Goal: Communication & Community: Answer question/provide support

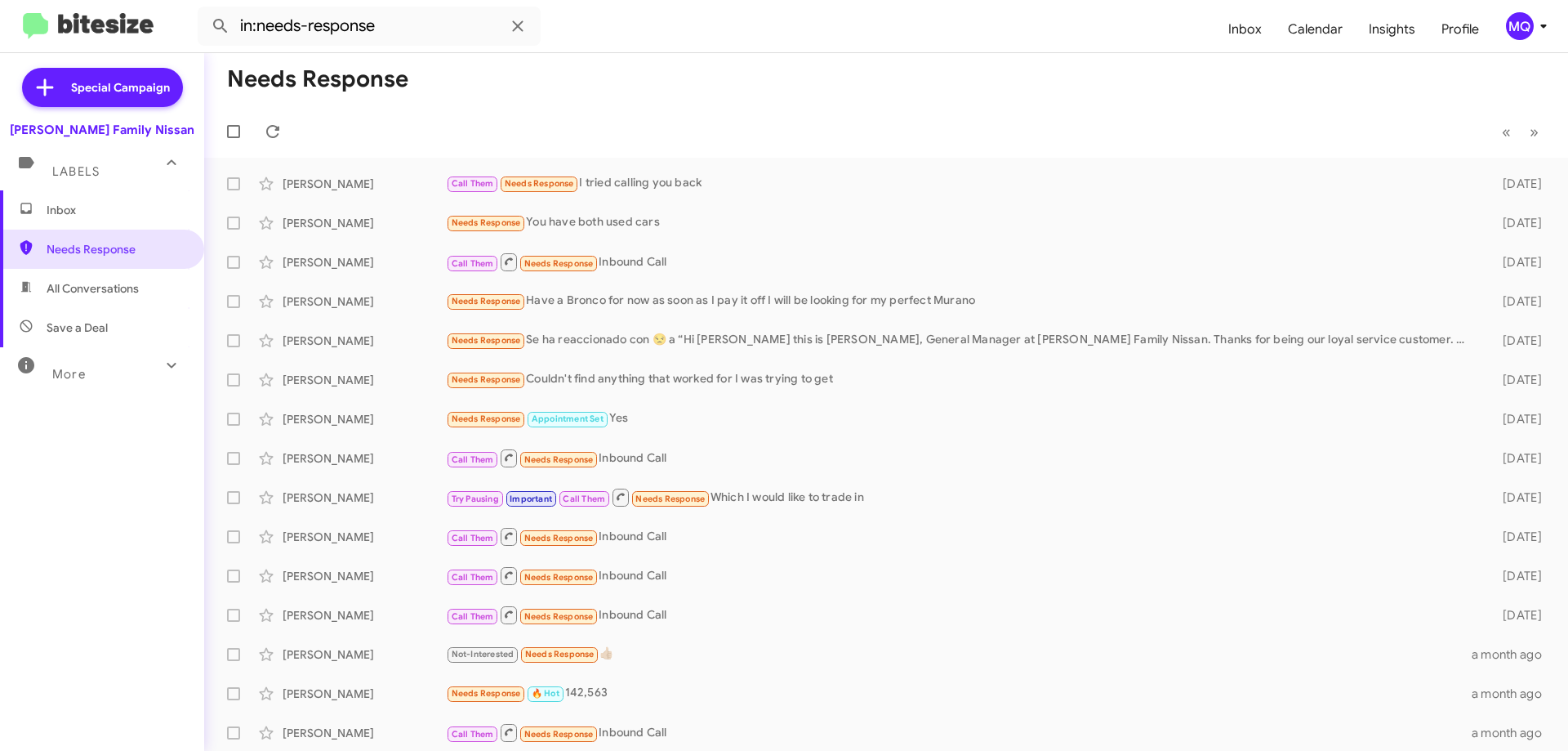
click at [73, 380] on span "More" at bounding box center [68, 375] width 34 height 15
click at [73, 583] on span "Sent" at bounding box center [102, 576] width 205 height 40
type input "in:sent"
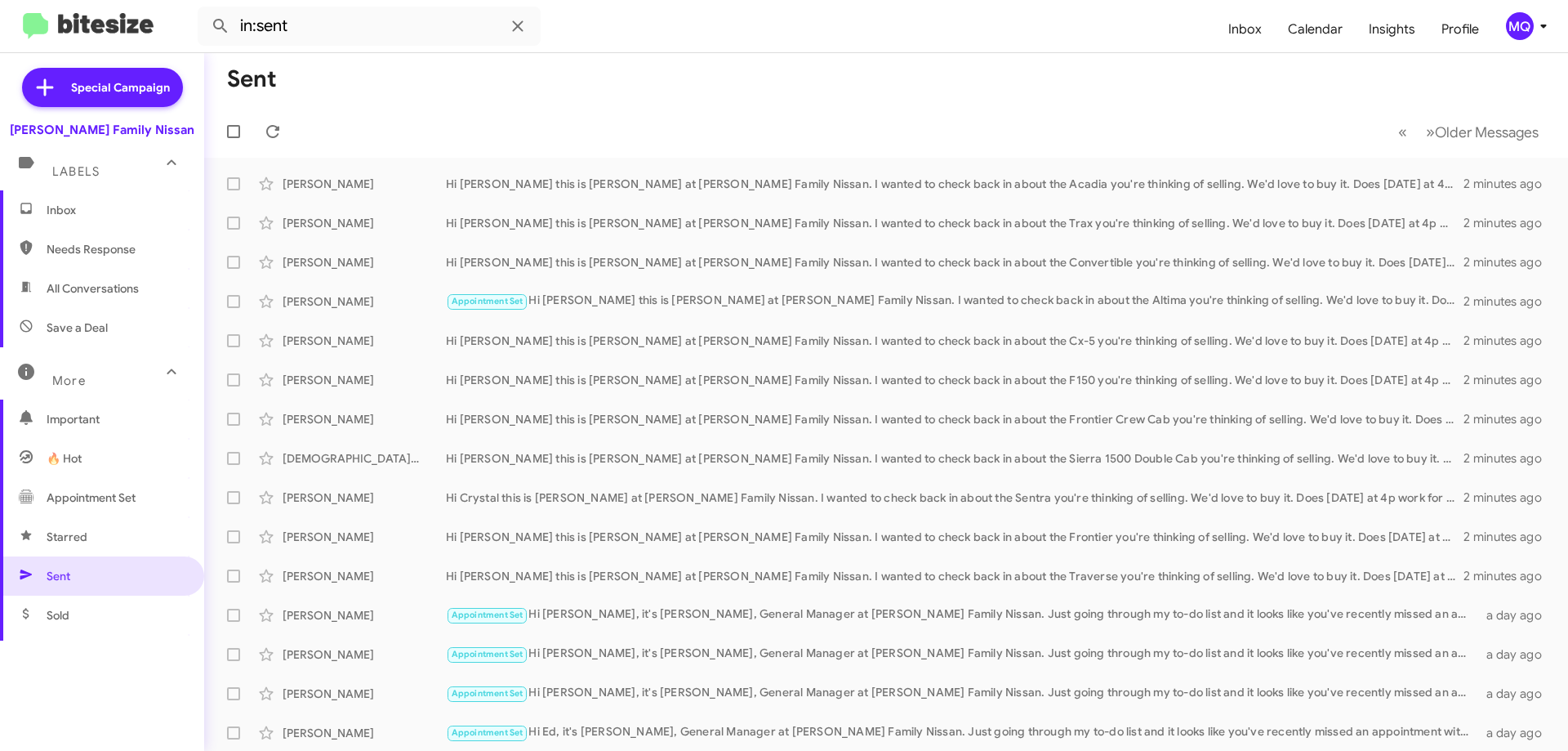
click at [48, 220] on span "Inbox" at bounding box center [102, 210] width 205 height 40
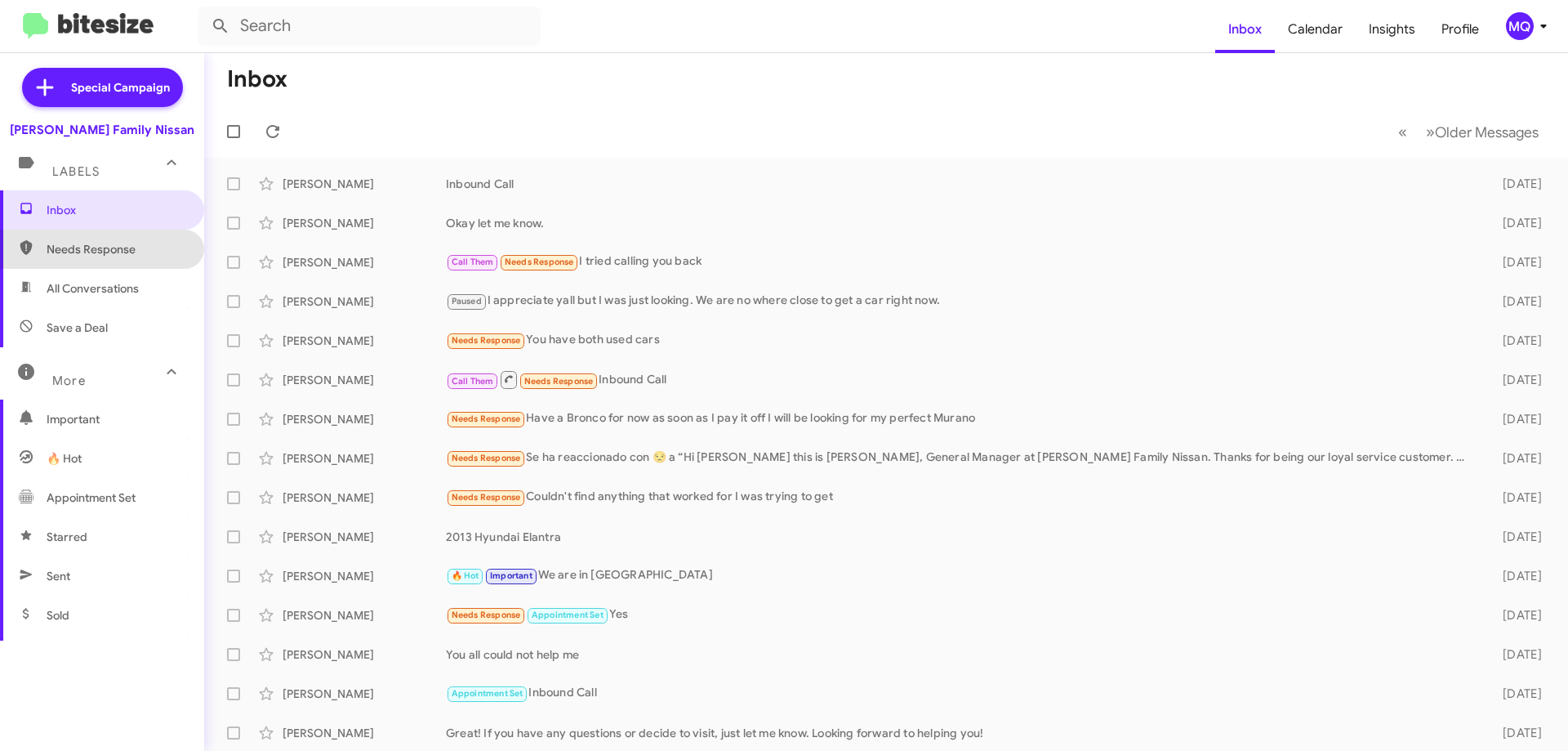
click at [101, 254] on span "Needs Response" at bounding box center [115, 249] width 139 height 17
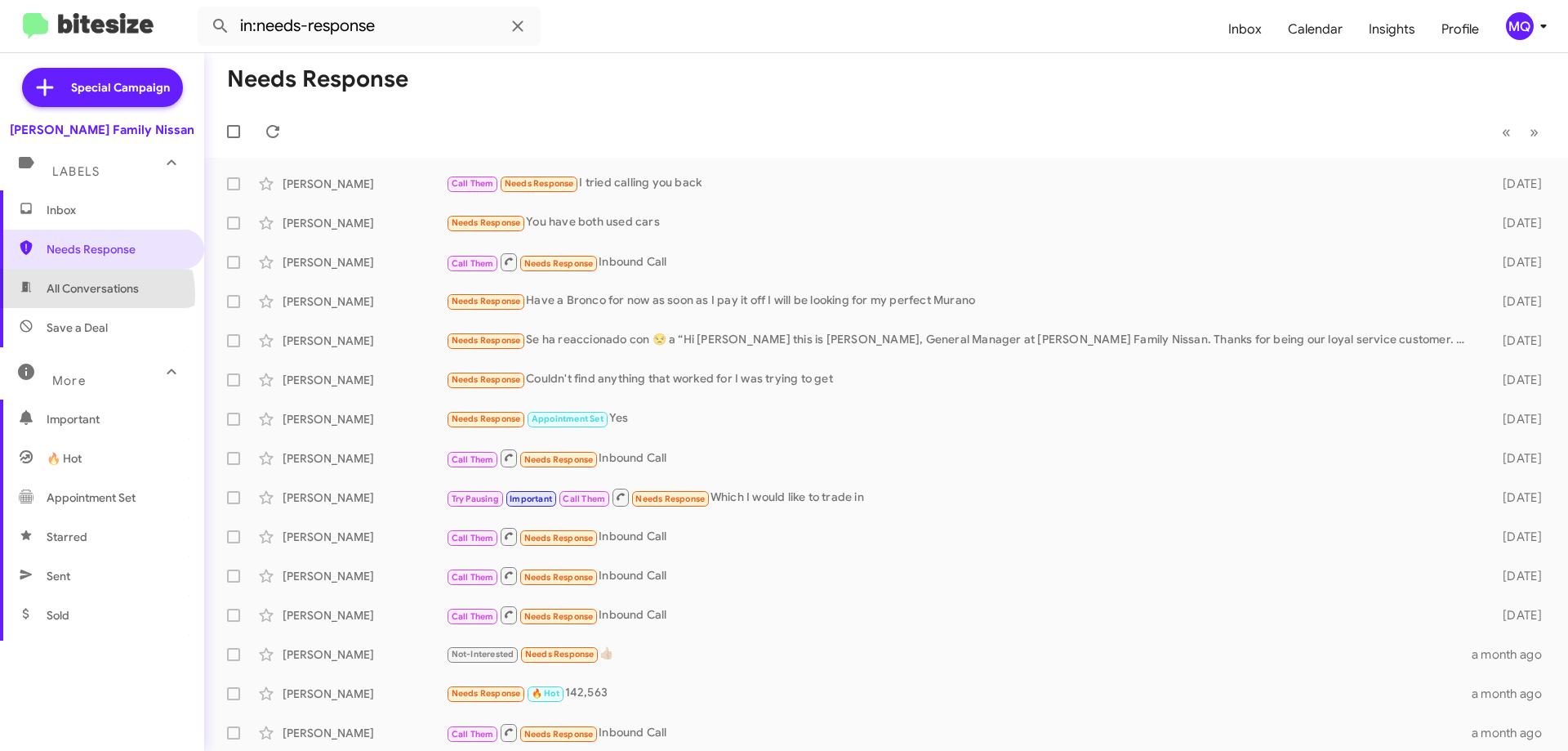
click at [91, 294] on span "All Conversations" at bounding box center [92, 289] width 92 height 17
type input "in:all-conversations"
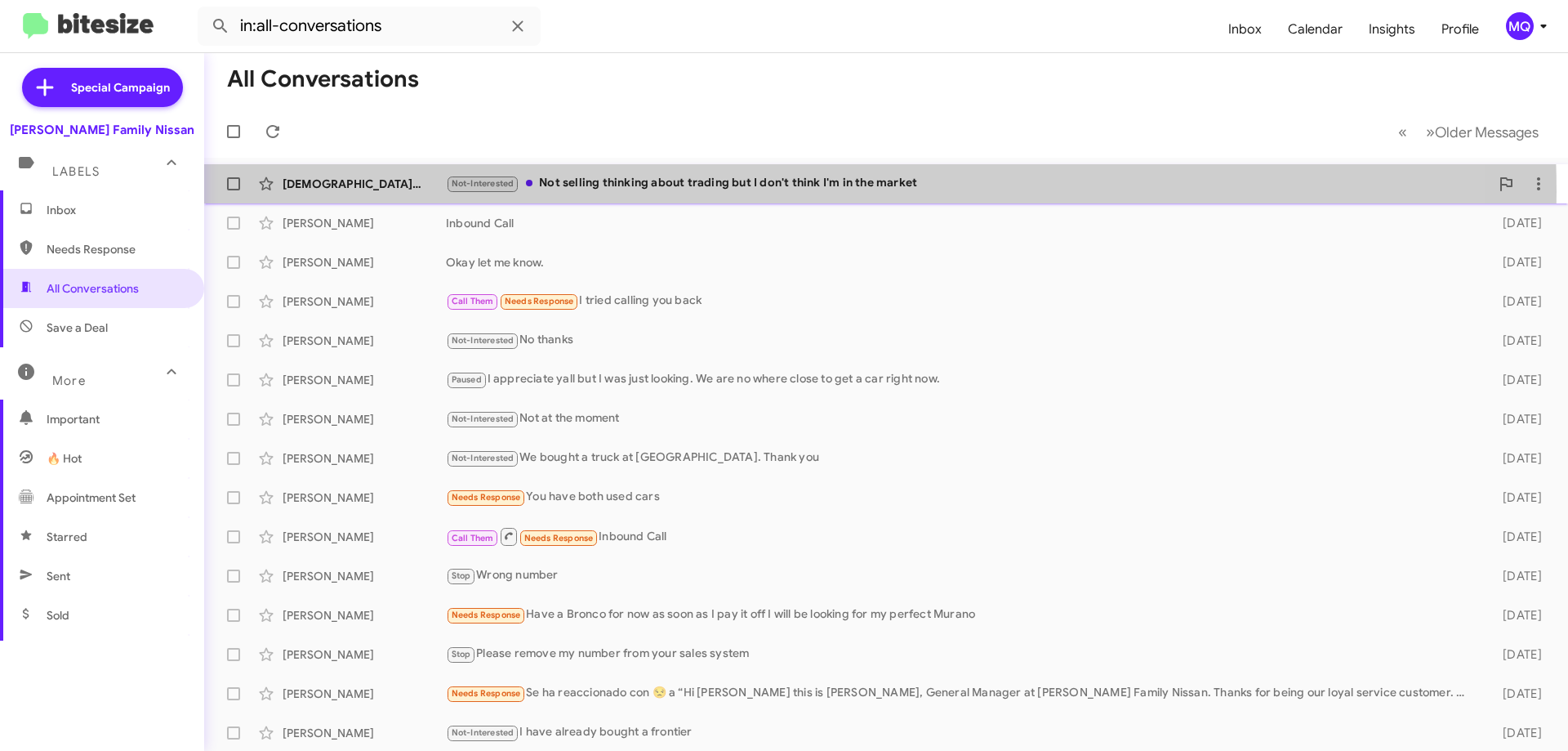
click at [690, 191] on div "Not-Interested Not selling thinking about trading but I don't think I'm in the …" at bounding box center [968, 183] width 1044 height 19
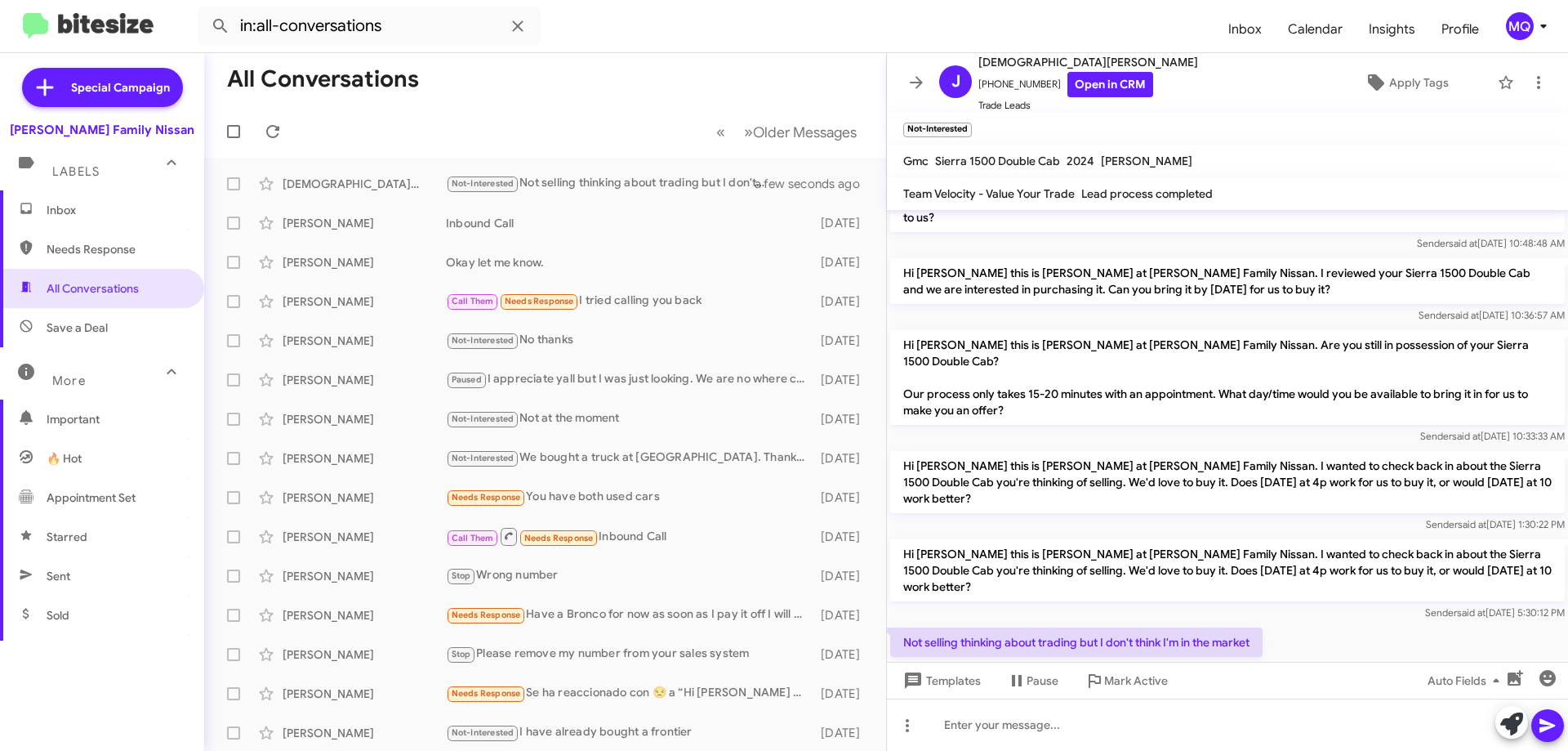
scroll to position [54, 0]
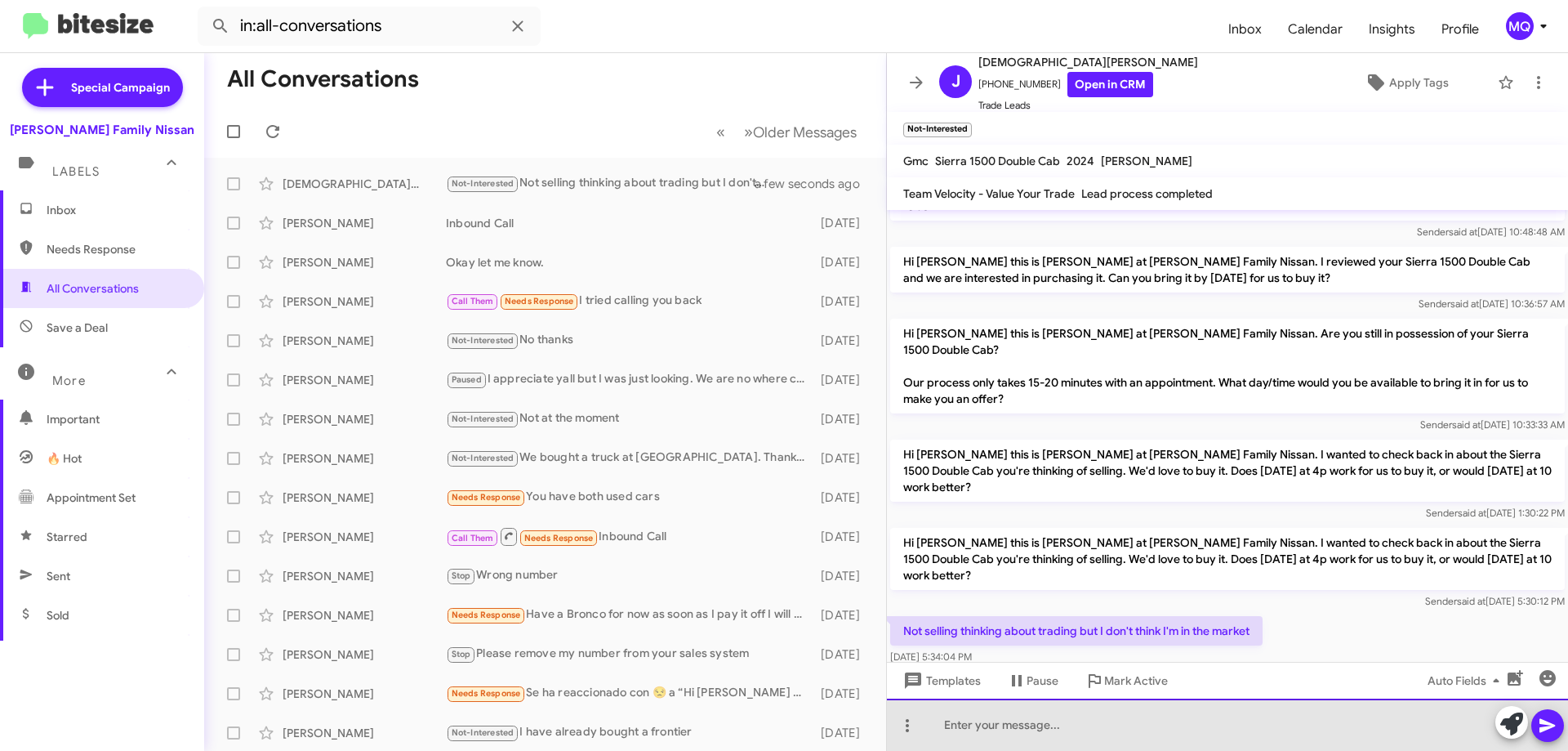
click at [1210, 716] on div at bounding box center [1227, 725] width 681 height 52
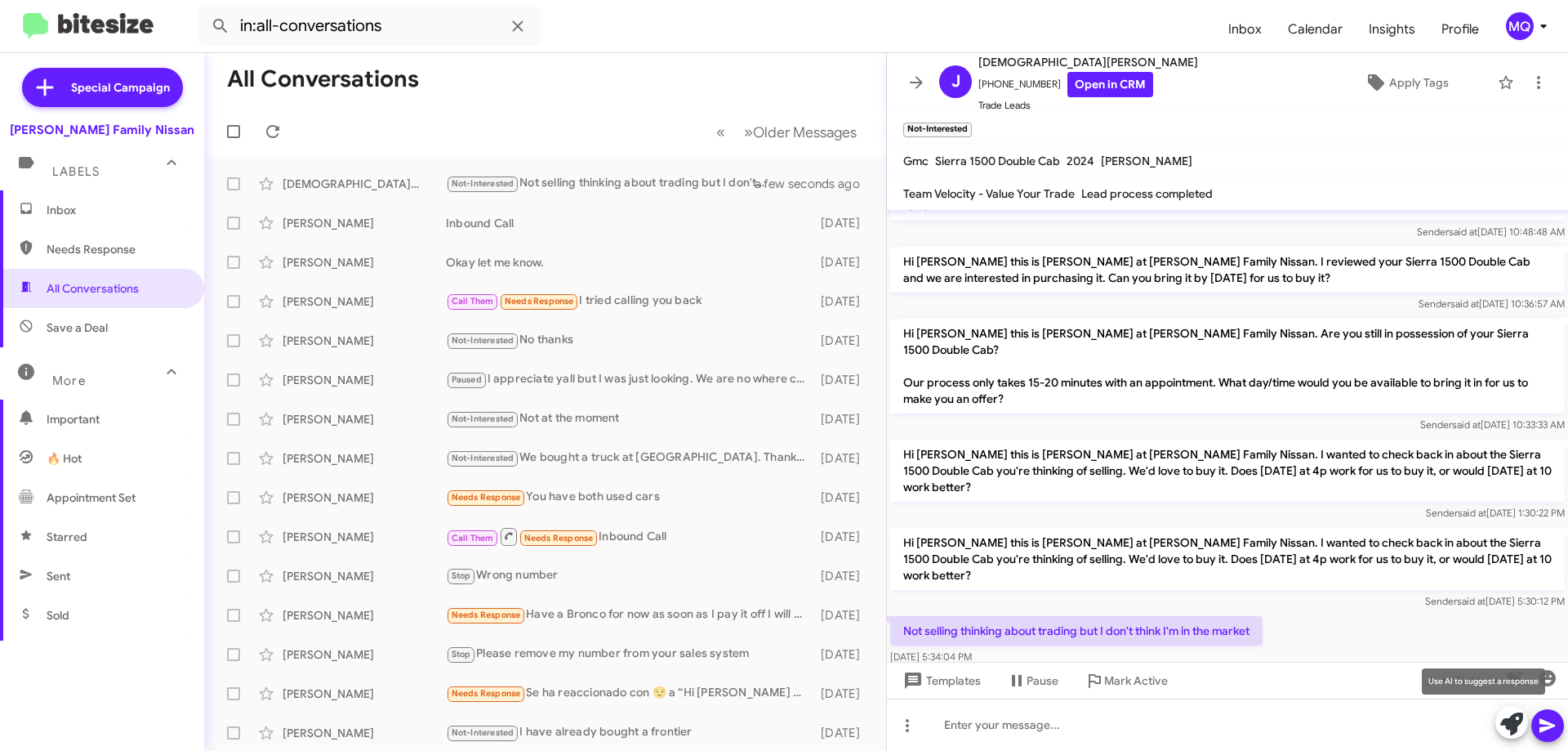
click at [1518, 722] on icon at bounding box center [1512, 725] width 23 height 23
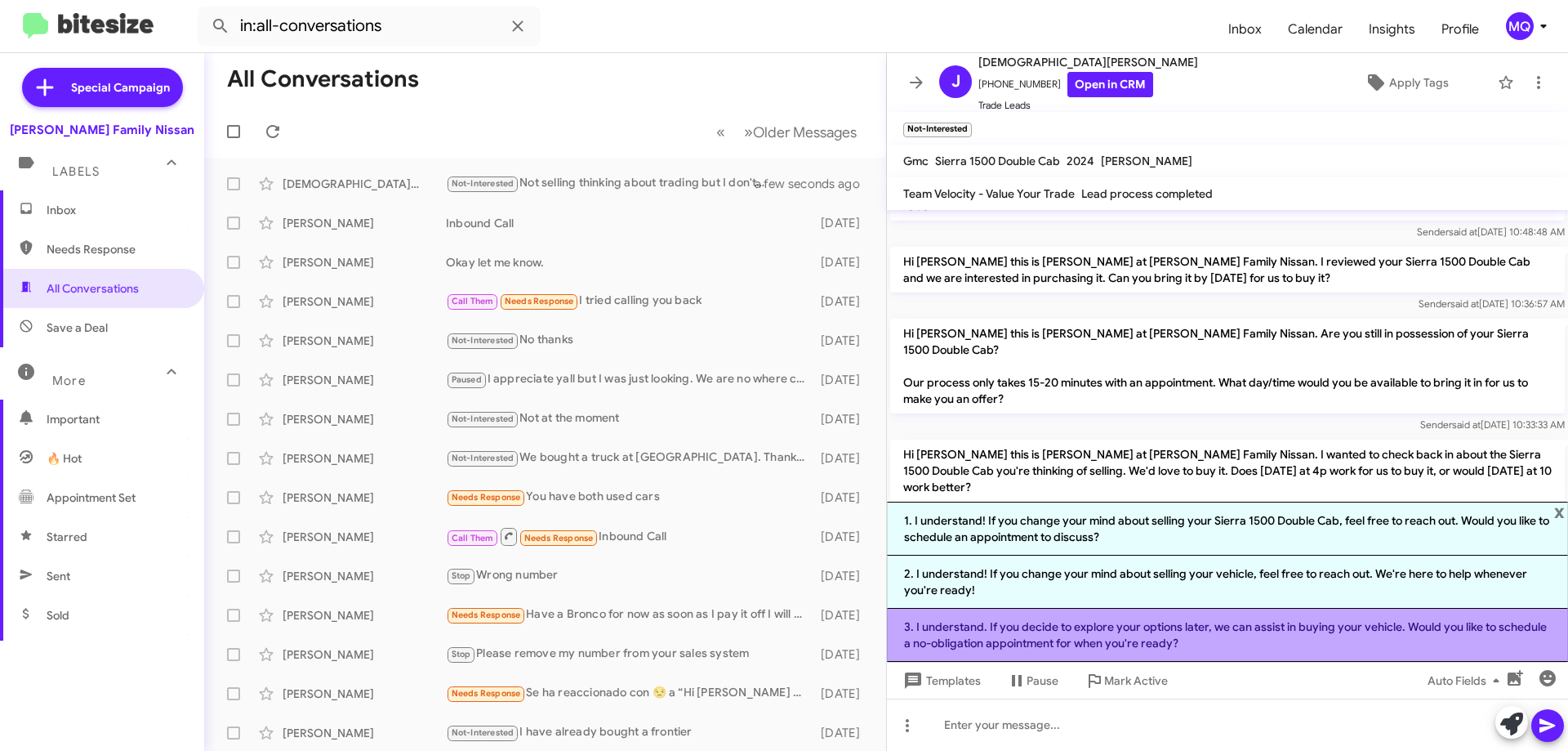
click at [1120, 633] on li "3. I understand. If you decide to explore your options later, we can assist in …" at bounding box center [1227, 635] width 681 height 53
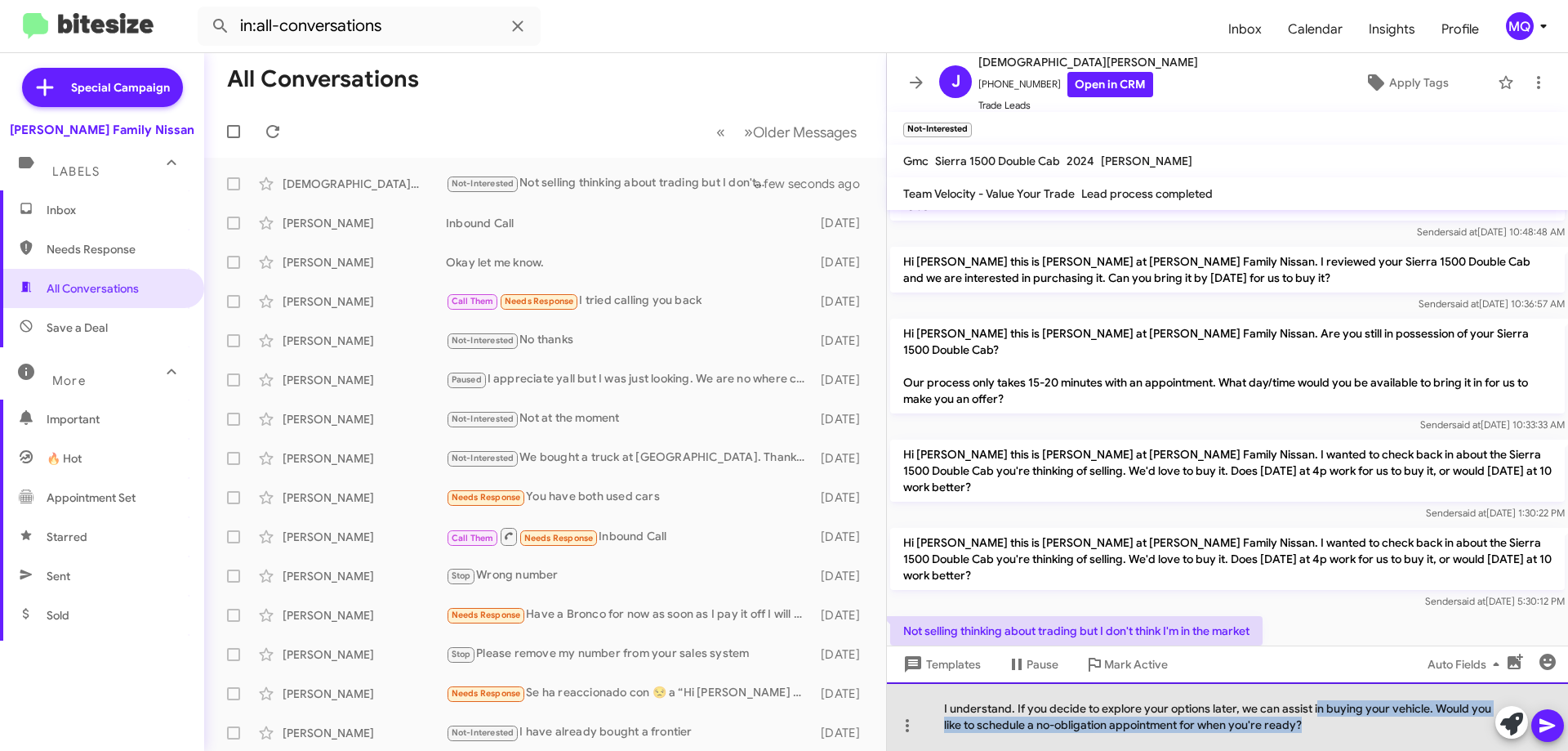
drag, startPoint x: 1317, startPoint y: 708, endPoint x: 1349, endPoint y: 731, distance: 39.4
click at [1349, 731] on div "I understand. If you decide to explore your options later, we can assist in buy…" at bounding box center [1227, 716] width 681 height 68
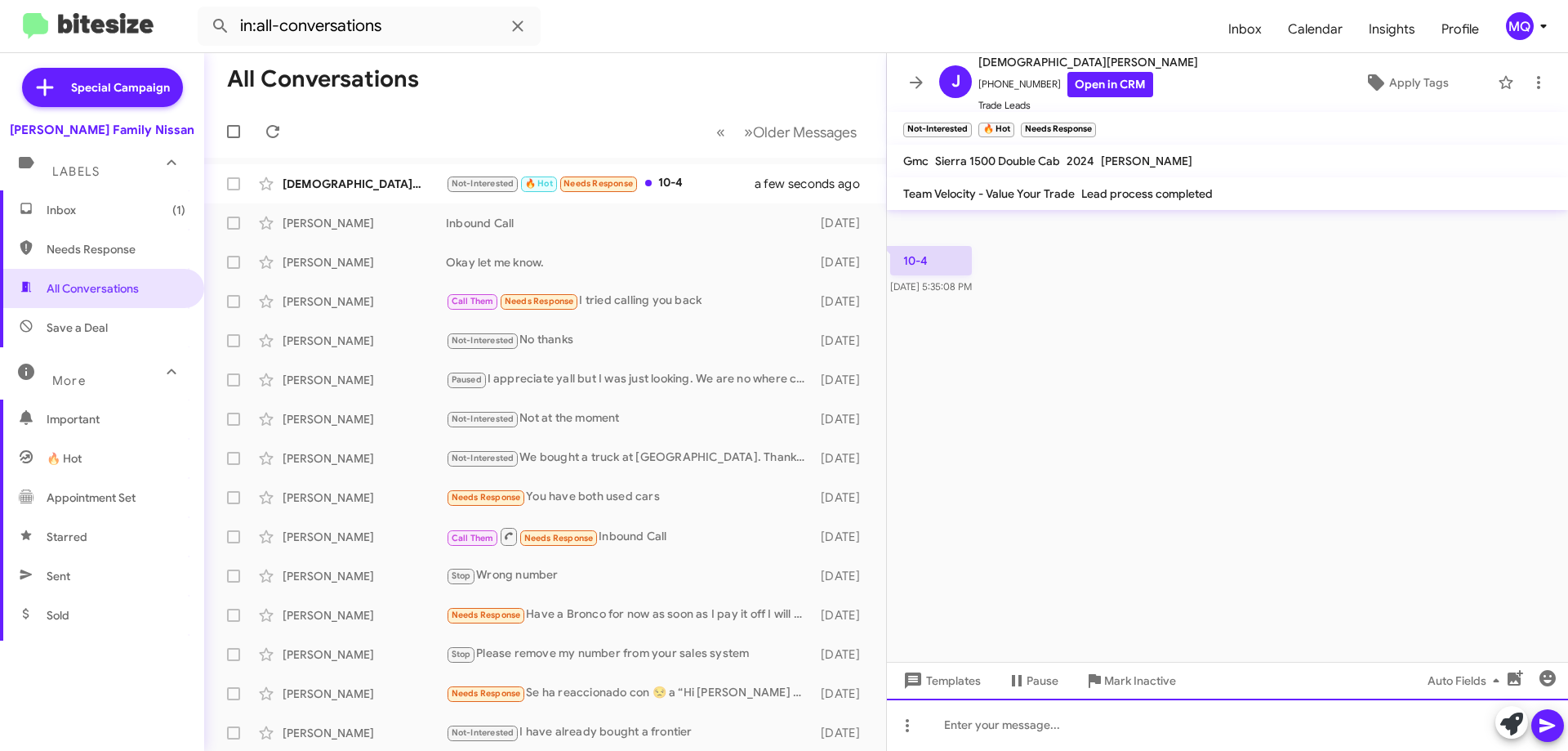
scroll to position [0, 0]
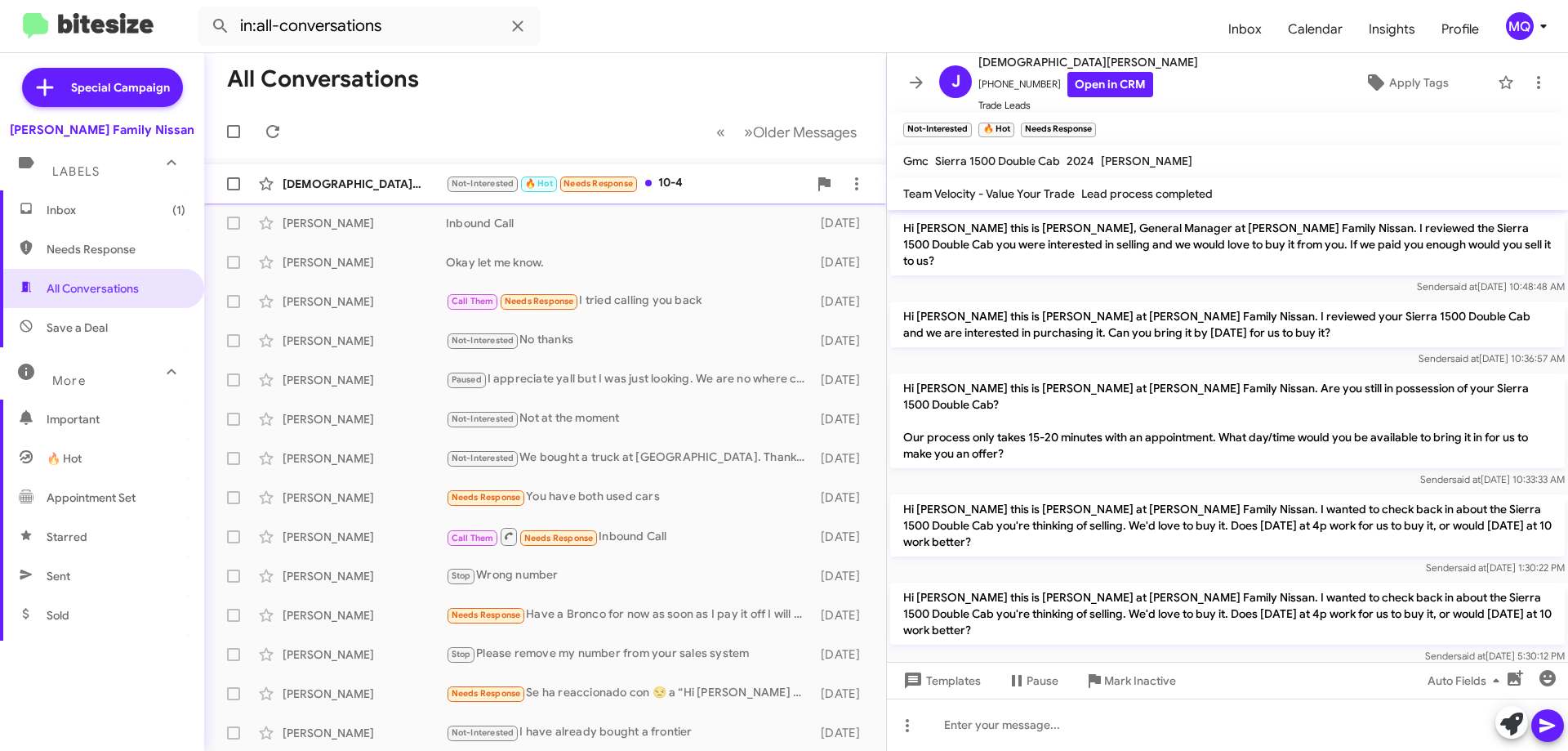
click at [681, 185] on div "Not-Interested 🔥 Hot Needs Response 10-4" at bounding box center [627, 183] width 362 height 19
click at [1009, 125] on span "×" at bounding box center [1012, 122] width 13 height 20
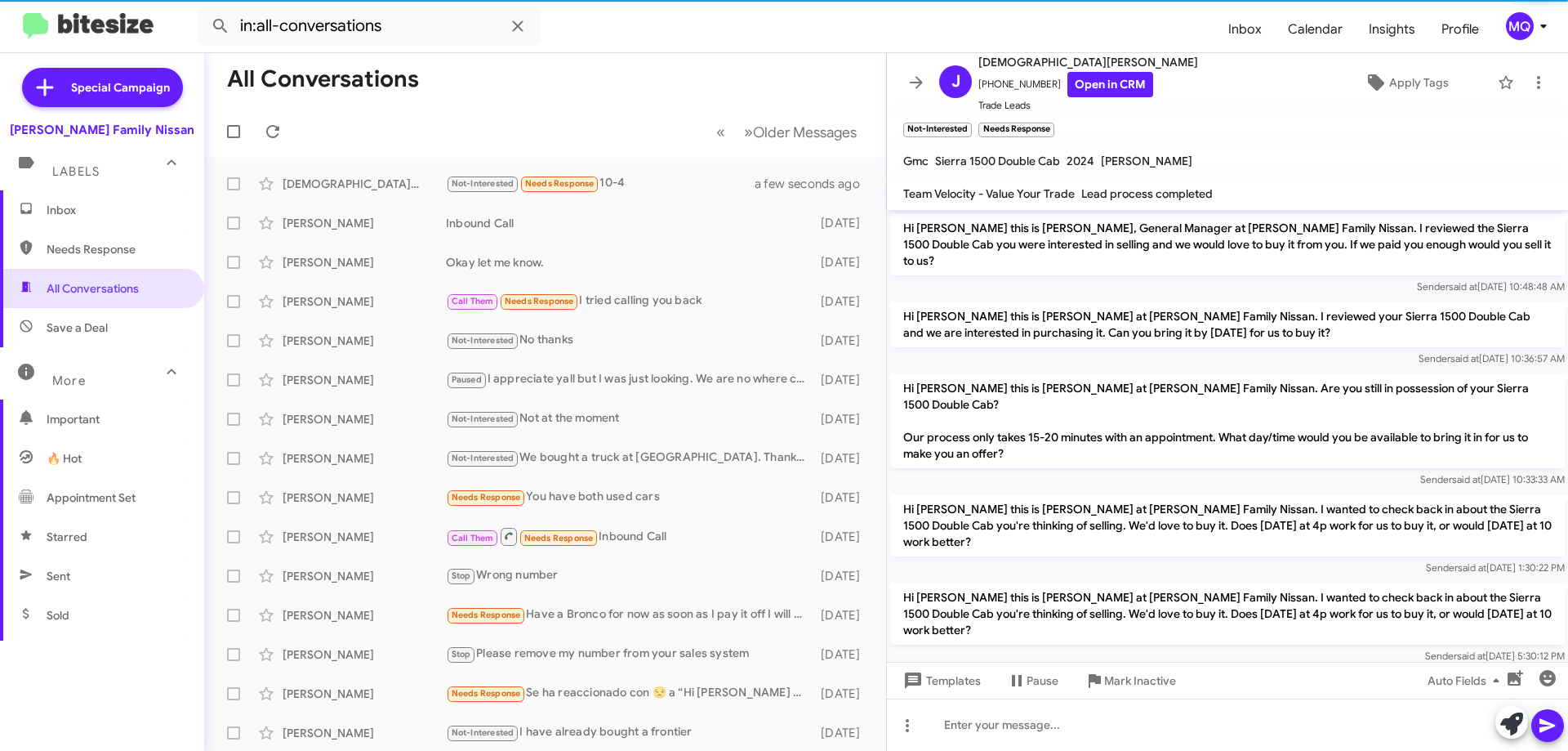
drag, startPoint x: 1040, startPoint y: 124, endPoint x: 1060, endPoint y: 124, distance: 20.0
click at [1060, 124] on mat-toolbar "Not-Interested × Needs Response ×" at bounding box center [1227, 129] width 681 height 33
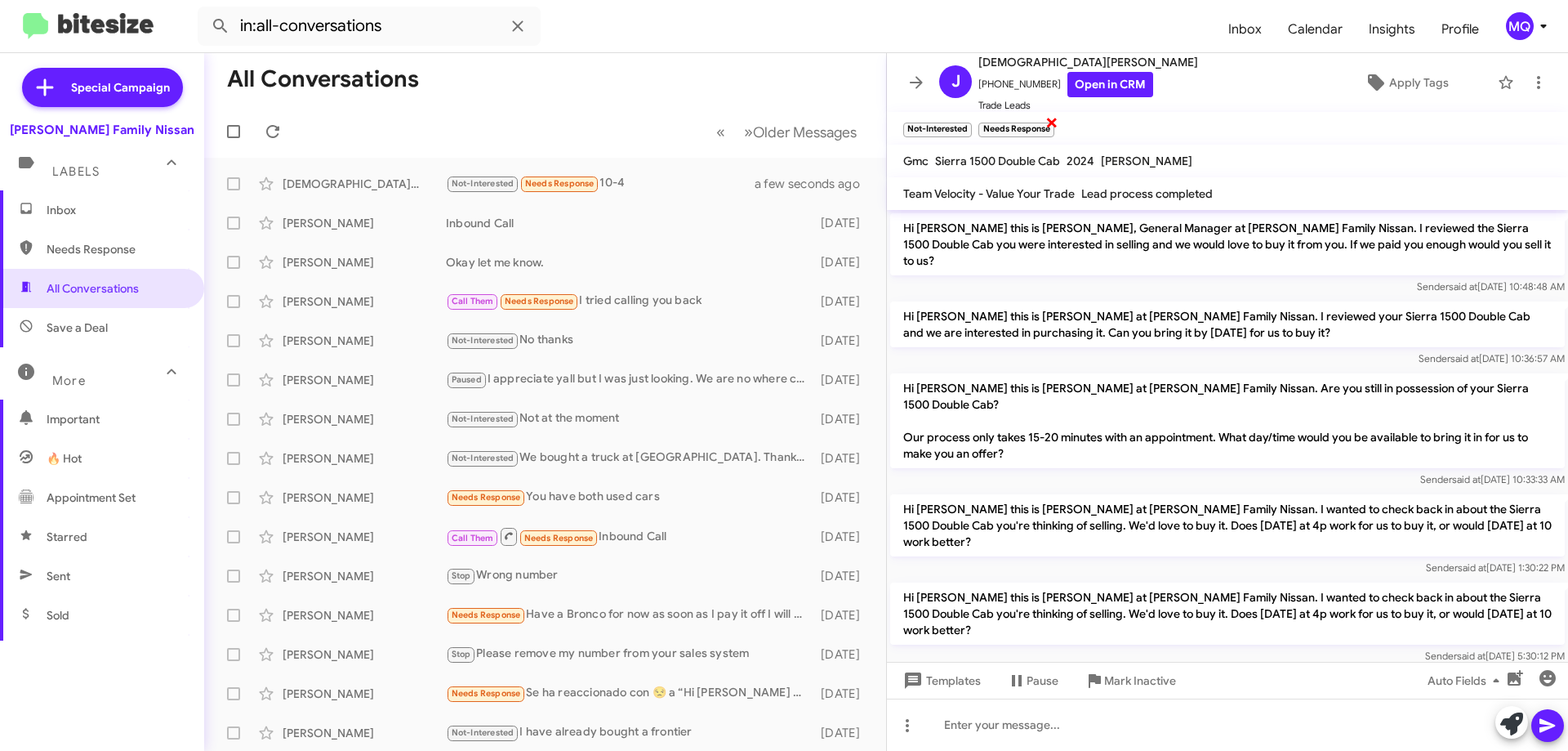
click at [1055, 124] on span "×" at bounding box center [1052, 122] width 13 height 20
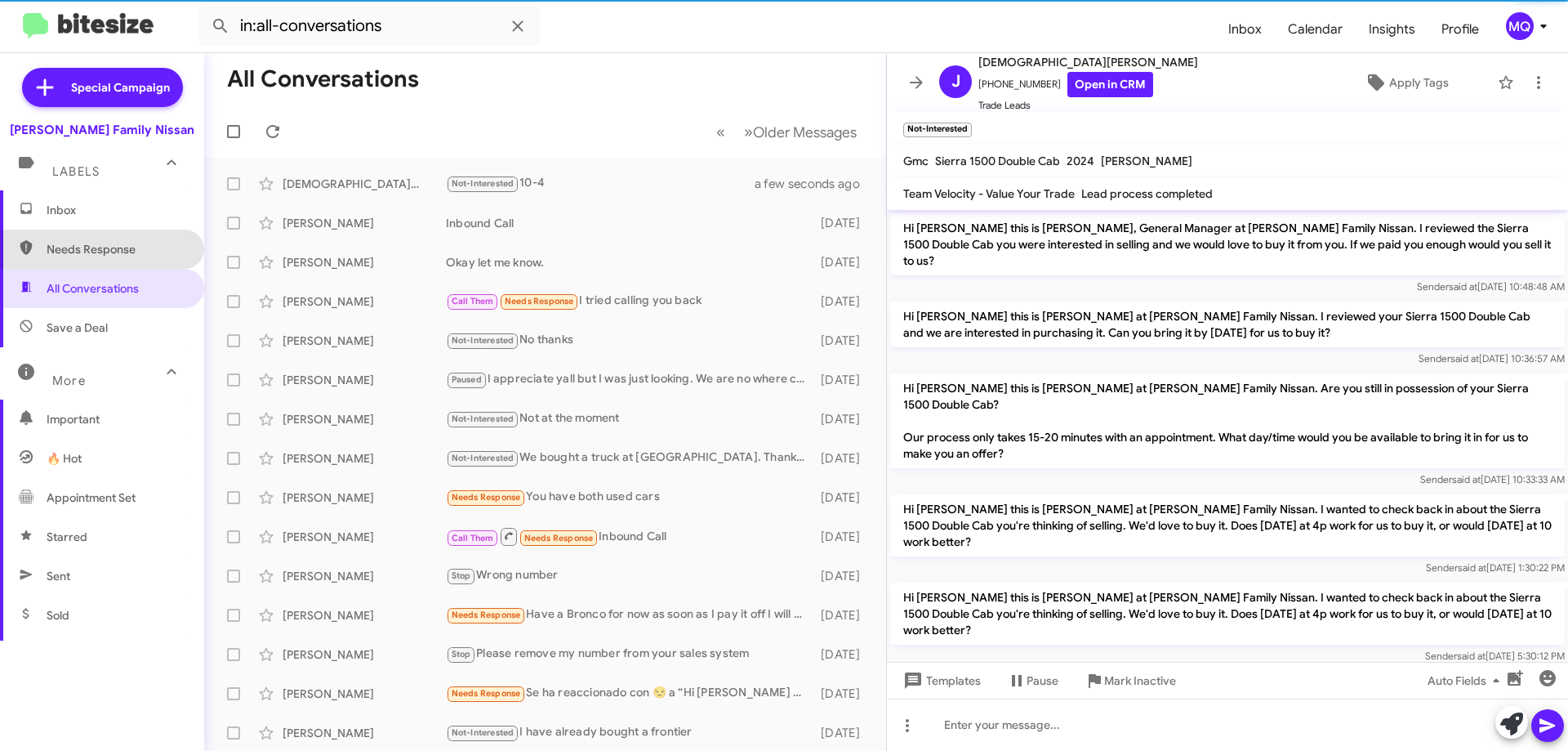
click at [107, 248] on span "Needs Response" at bounding box center [115, 249] width 139 height 17
type input "in:needs-response"
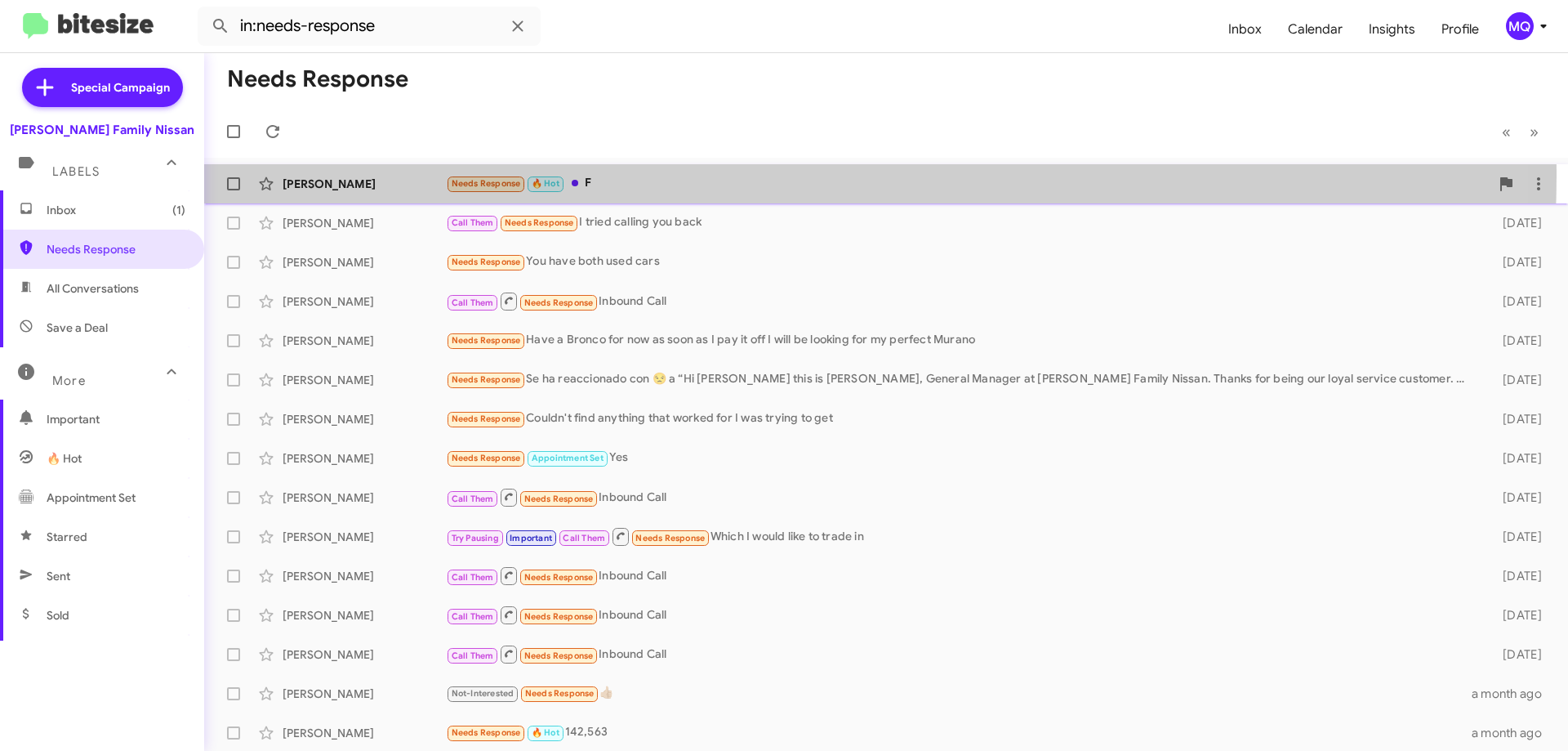
click at [713, 176] on div "Needs Response 🔥 Hot F" at bounding box center [968, 183] width 1044 height 19
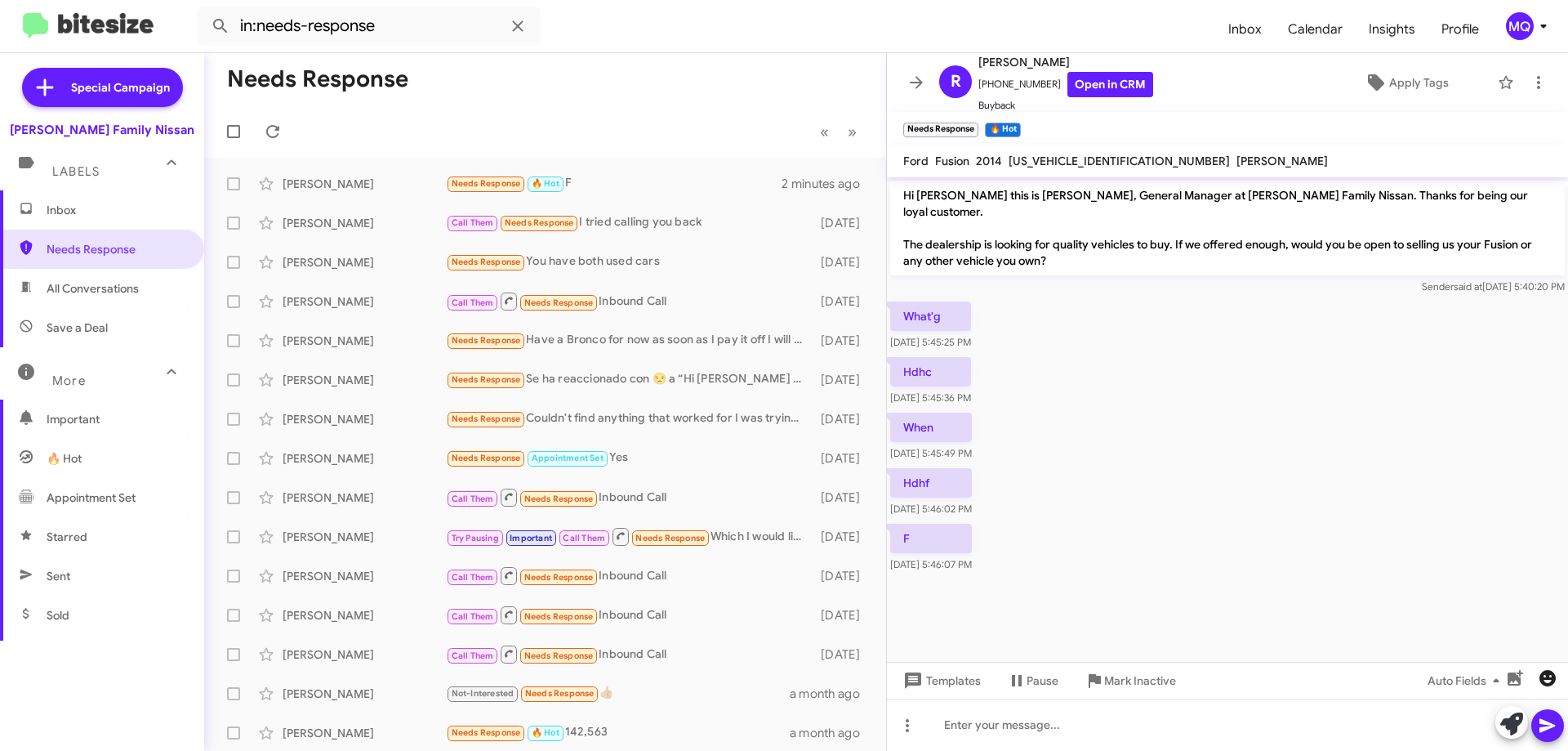
click at [1556, 680] on icon "button" at bounding box center [1548, 678] width 16 height 17
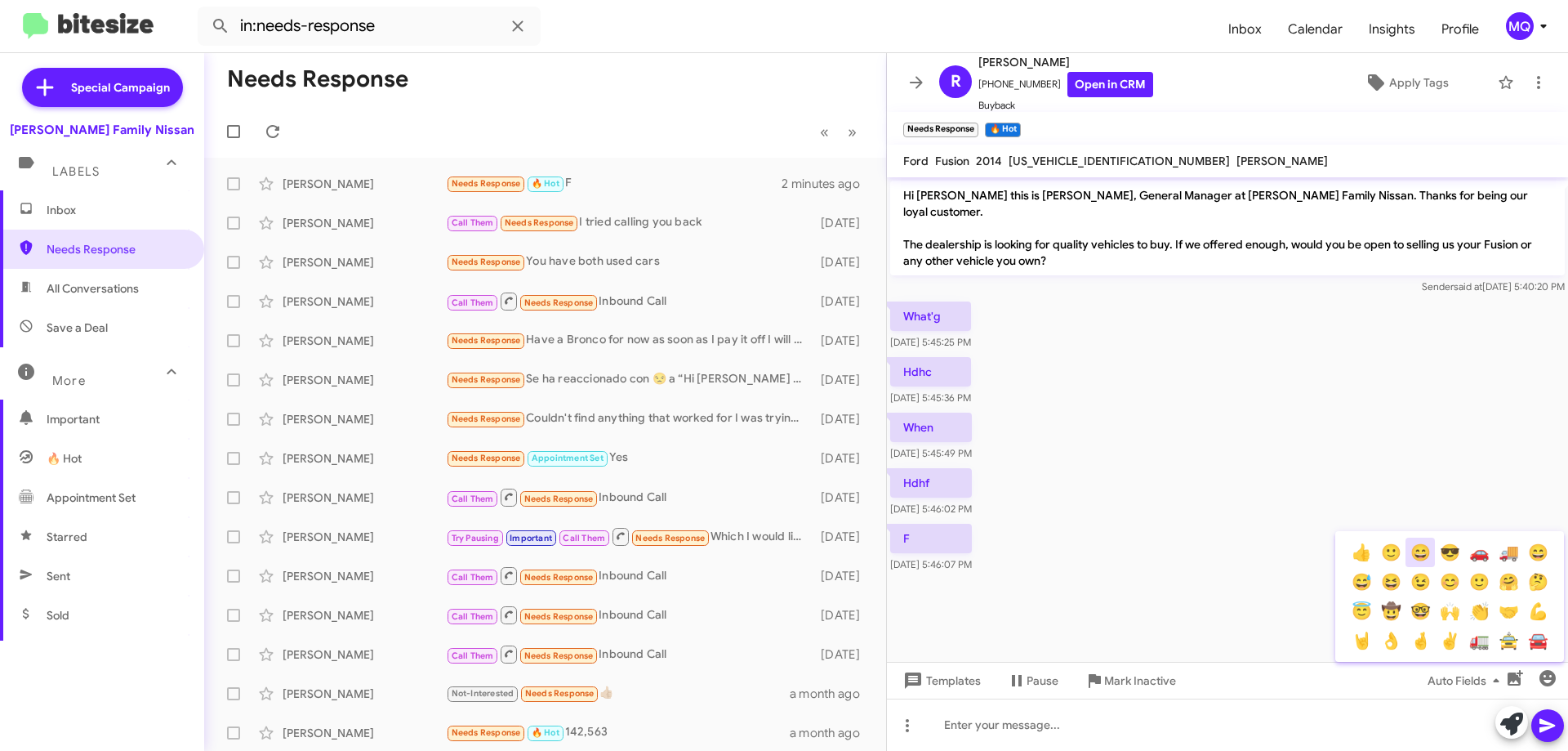
click at [1412, 555] on button "😄" at bounding box center [1420, 553] width 30 height 30
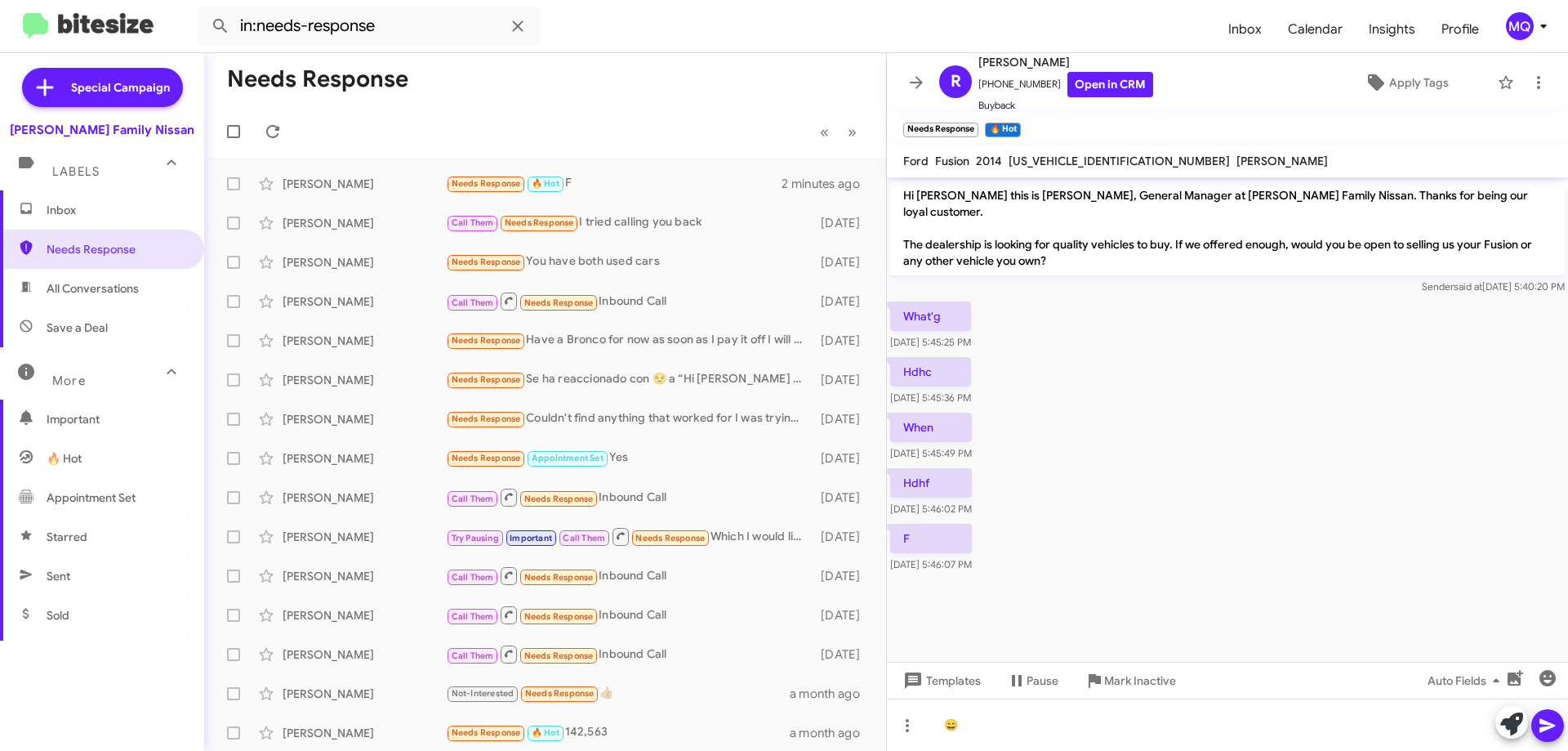
click at [1547, 718] on icon at bounding box center [1548, 726] width 20 height 20
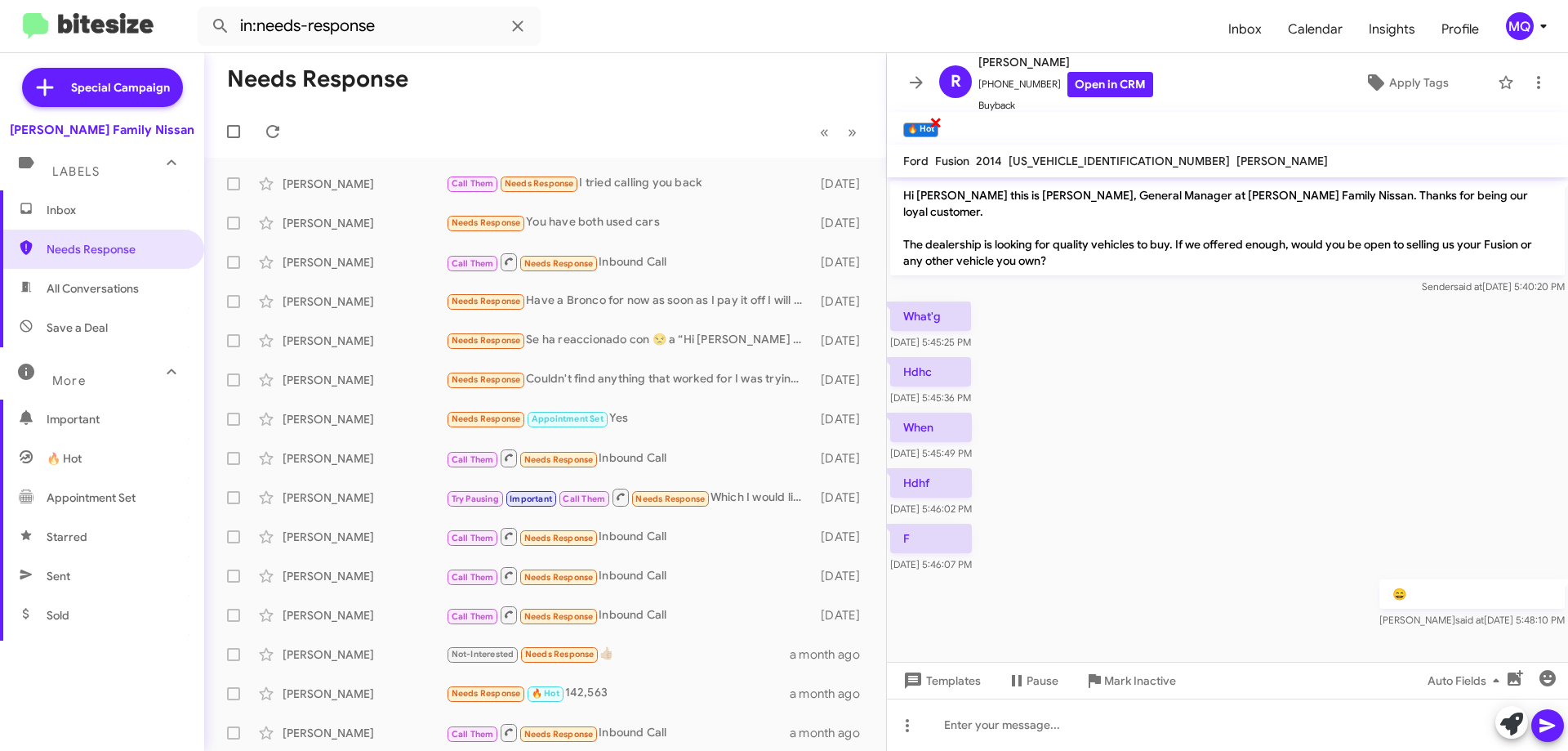
click at [934, 124] on span "×" at bounding box center [936, 122] width 13 height 20
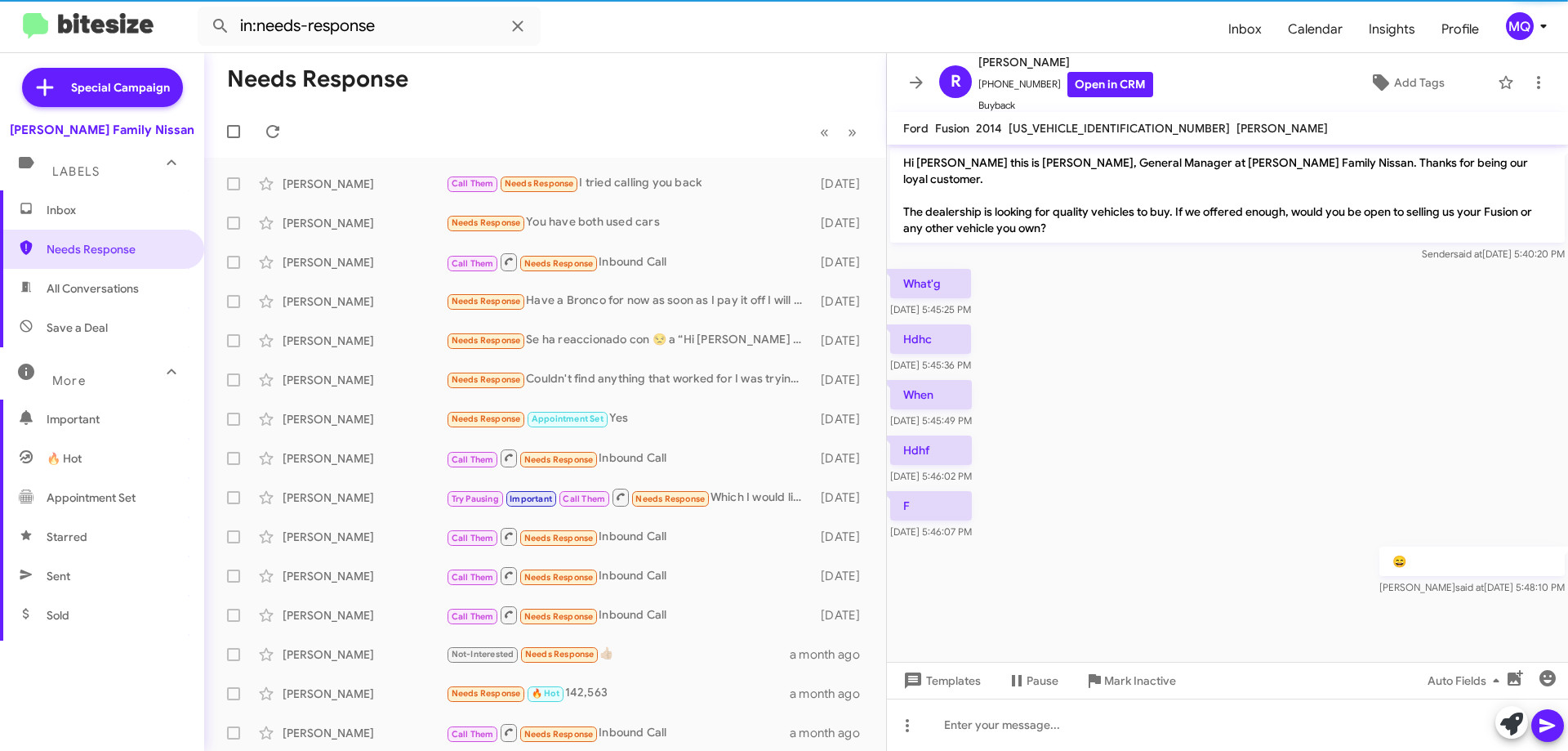
click at [88, 293] on span "All Conversations" at bounding box center [92, 289] width 92 height 17
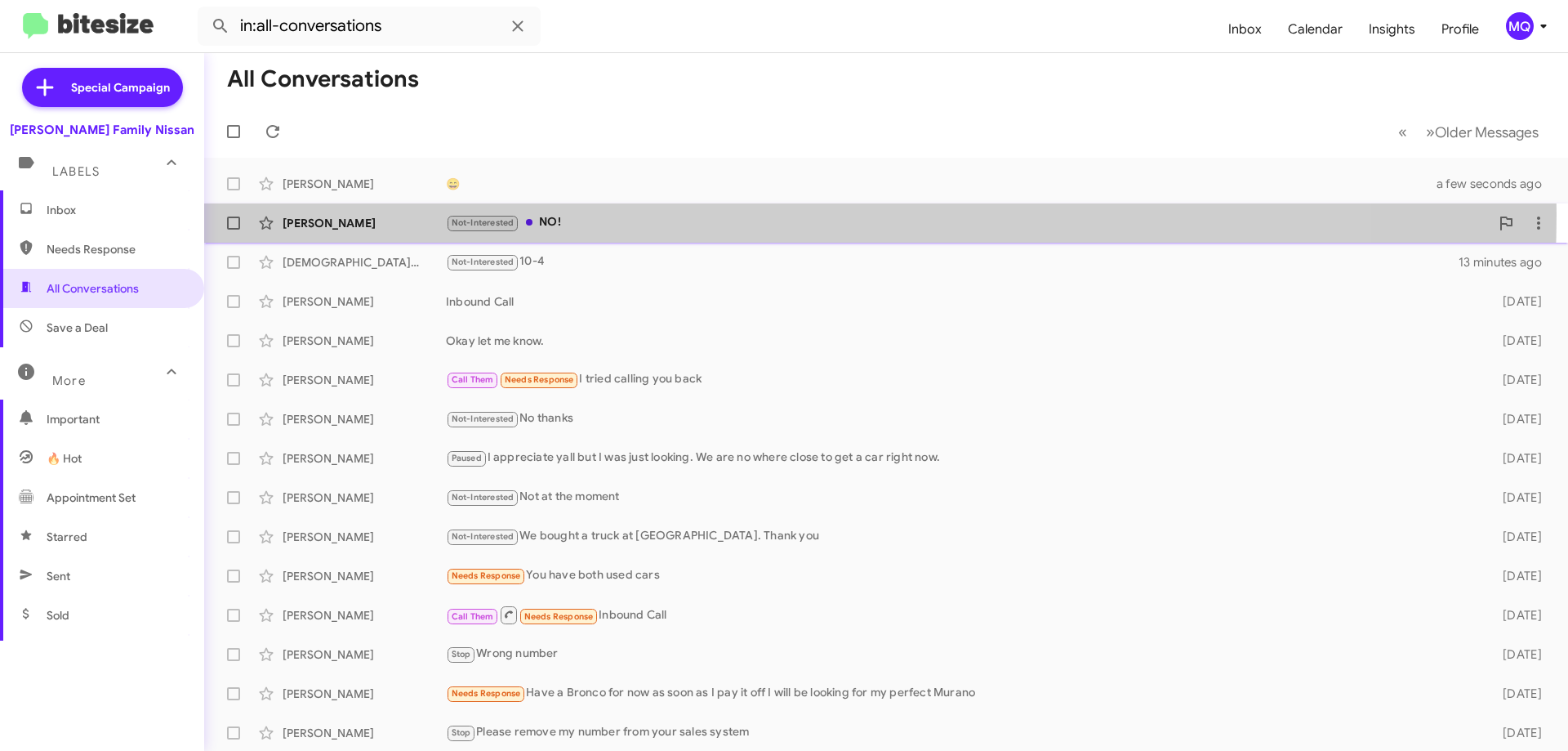
click at [633, 213] on div "Not-Interested NO!" at bounding box center [968, 222] width 1044 height 19
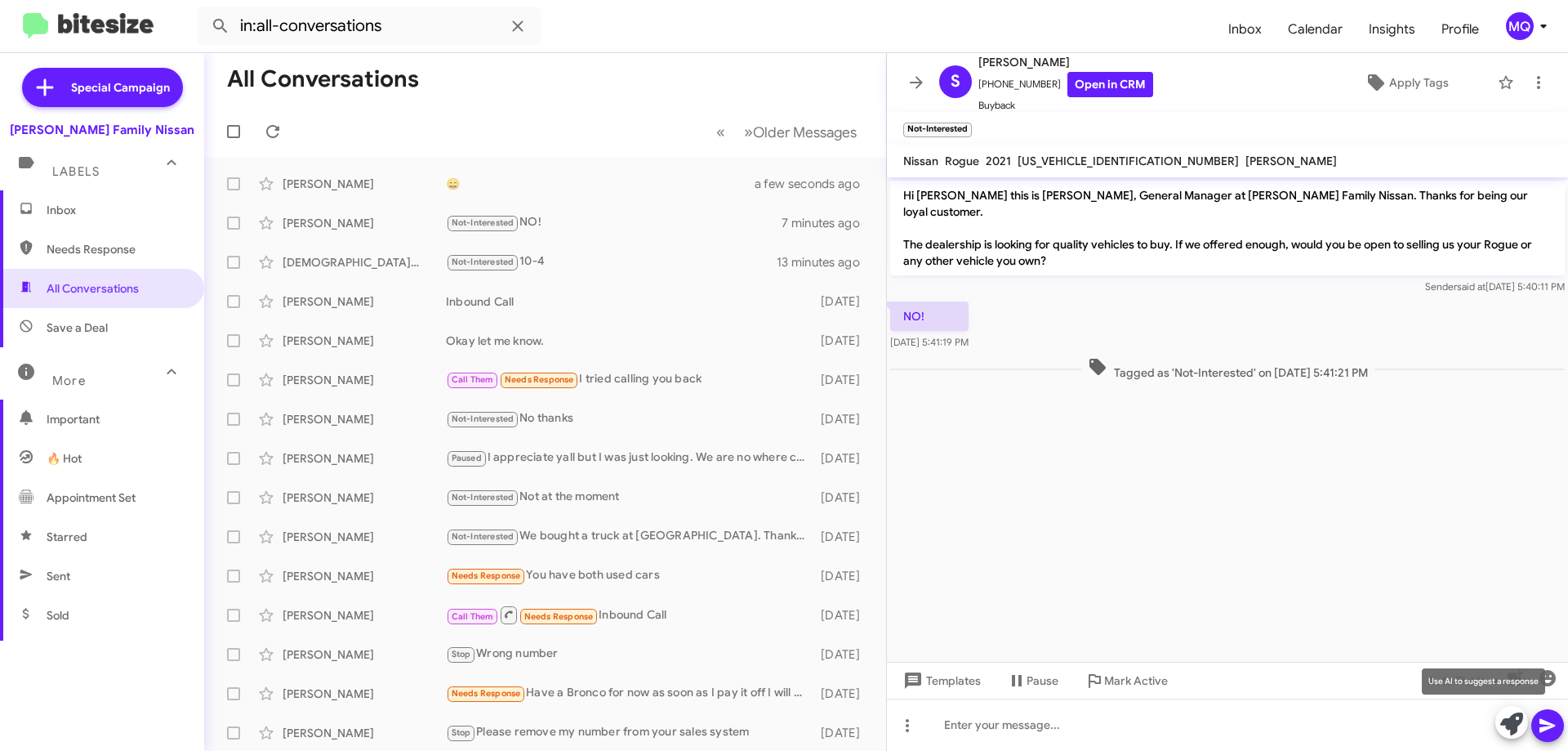
click at [1514, 725] on icon at bounding box center [1512, 725] width 23 height 23
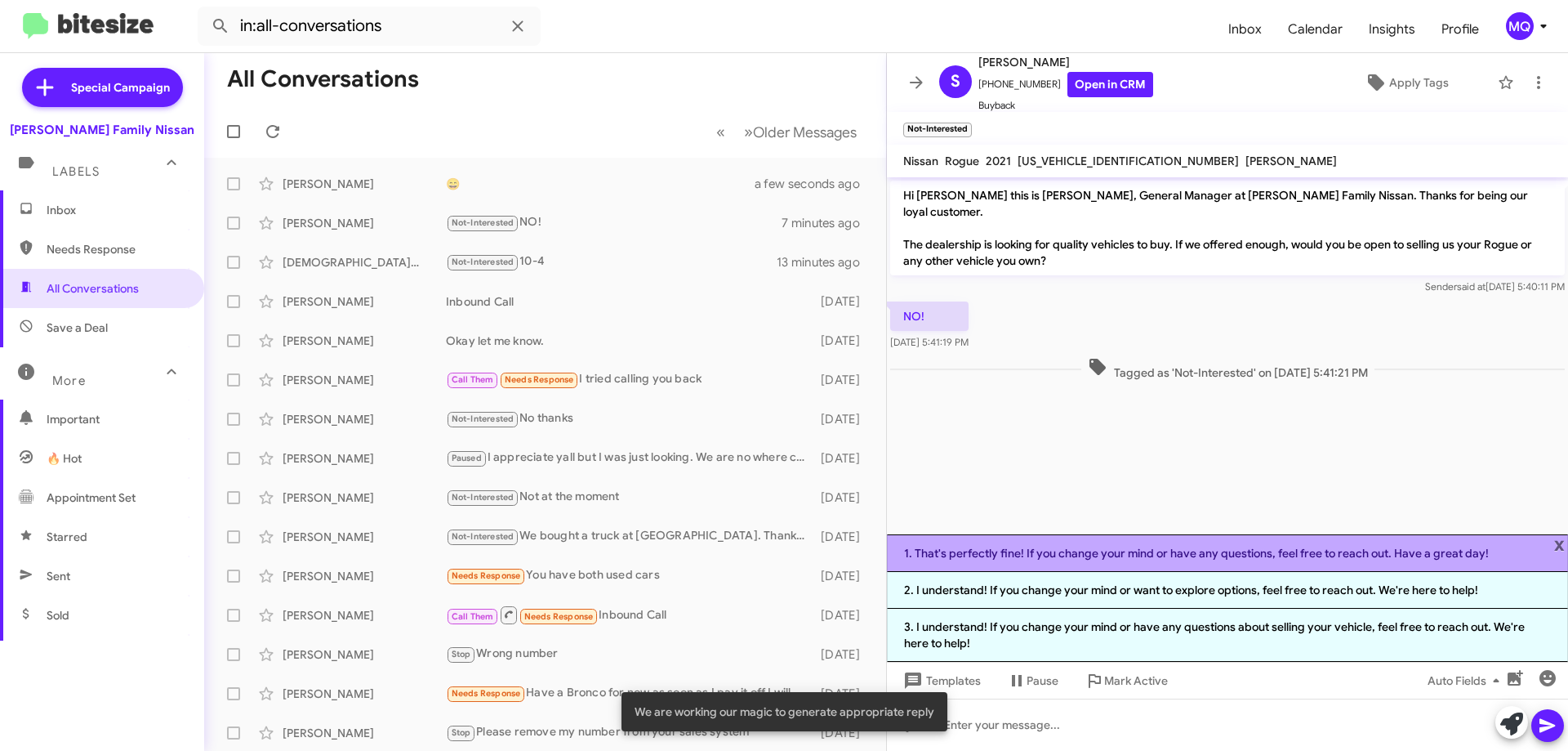
click at [1071, 562] on li "1. That's perfectly fine! If you change your mind or have any questions, feel f…" at bounding box center [1227, 554] width 681 height 38
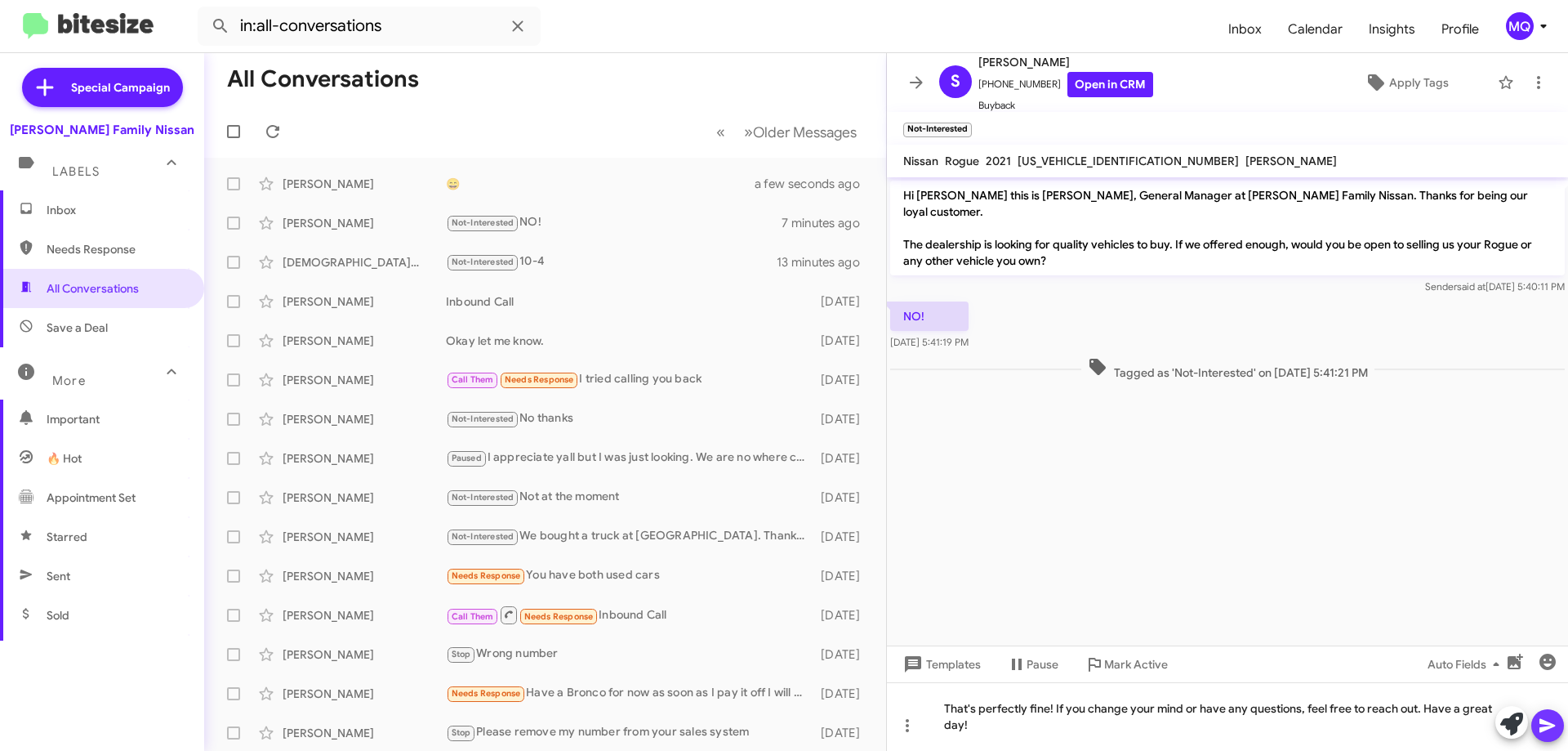
click at [1562, 722] on button at bounding box center [1548, 726] width 33 height 33
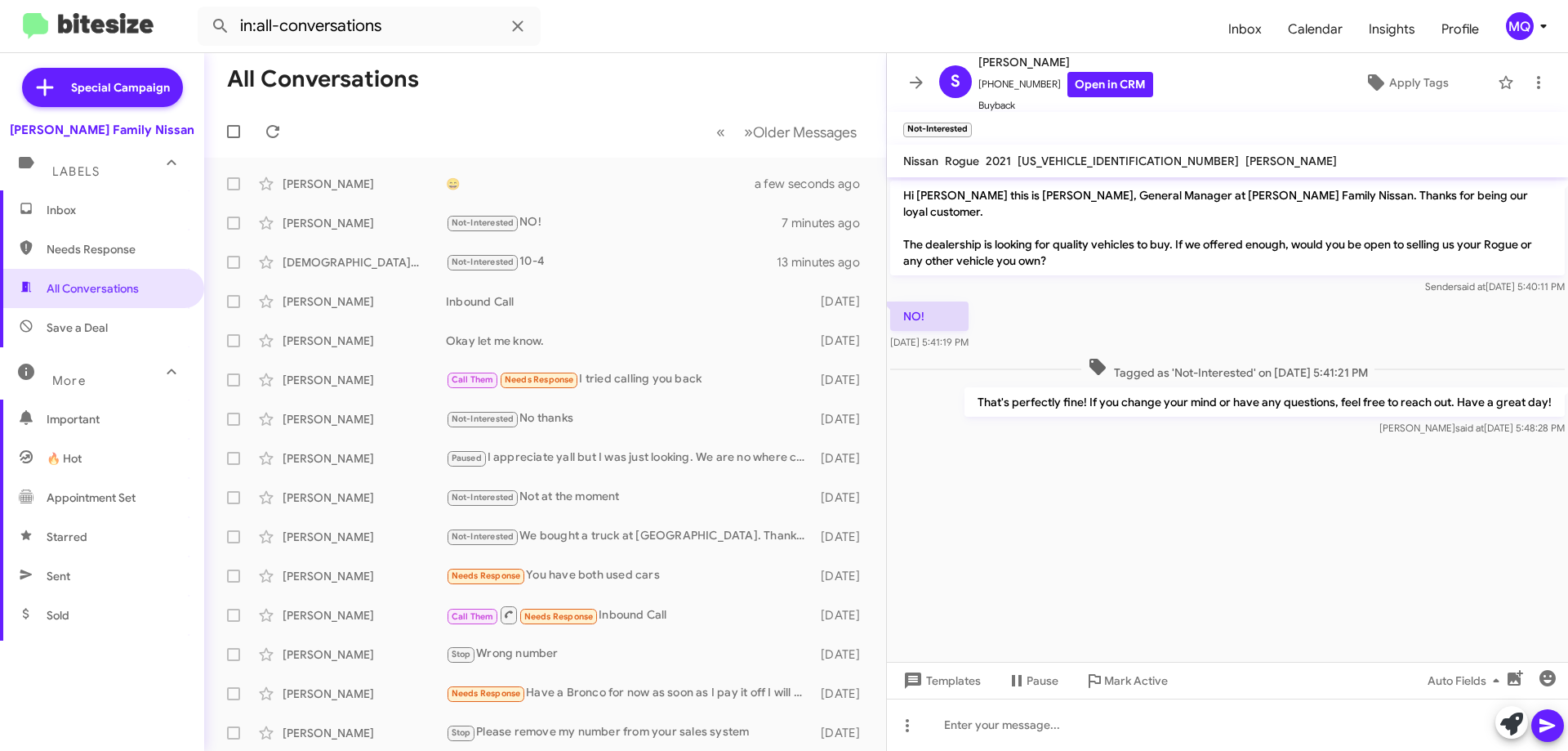
click at [59, 413] on span "Important" at bounding box center [115, 419] width 139 height 17
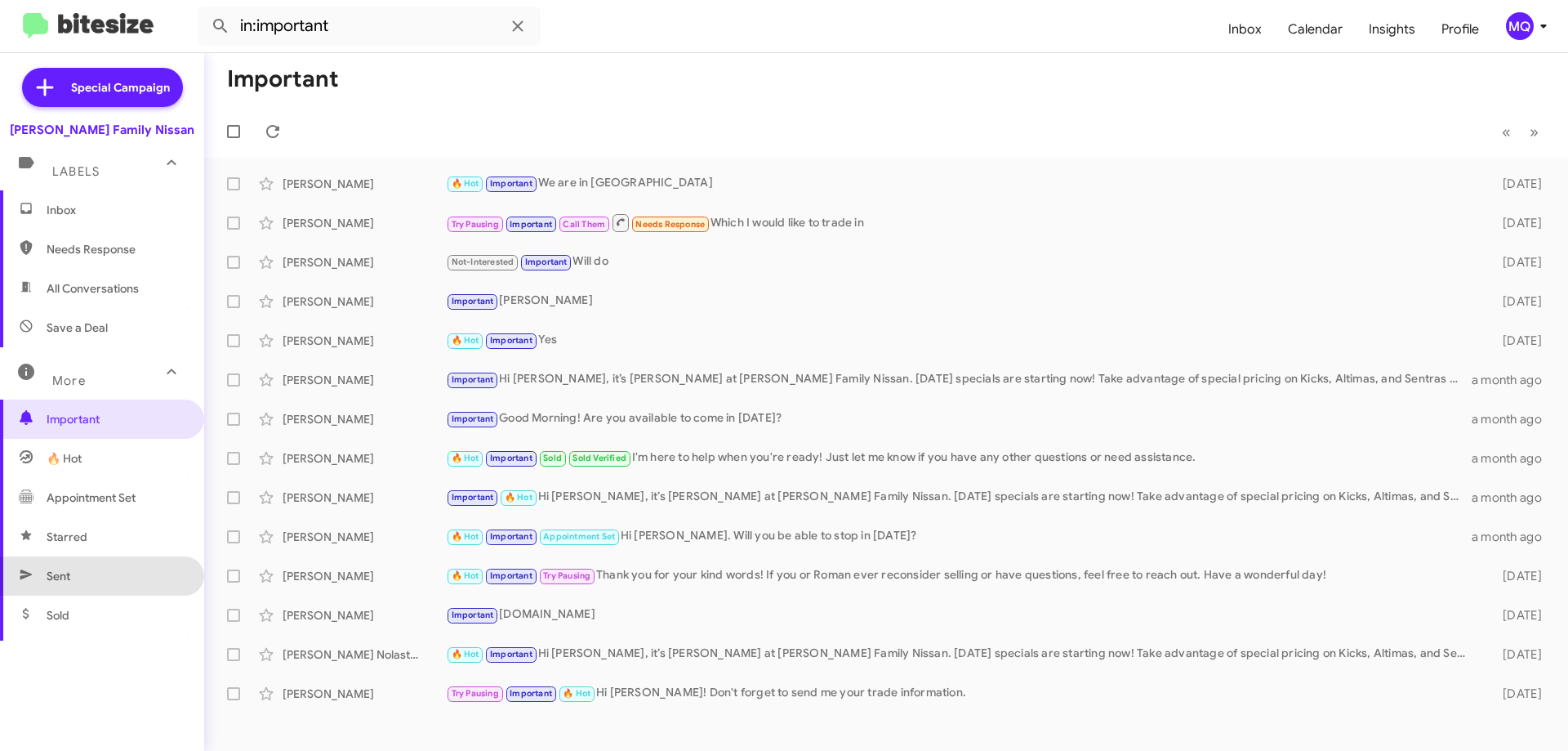
click at [105, 584] on span "Sent" at bounding box center [102, 576] width 205 height 40
type input "in:sent"
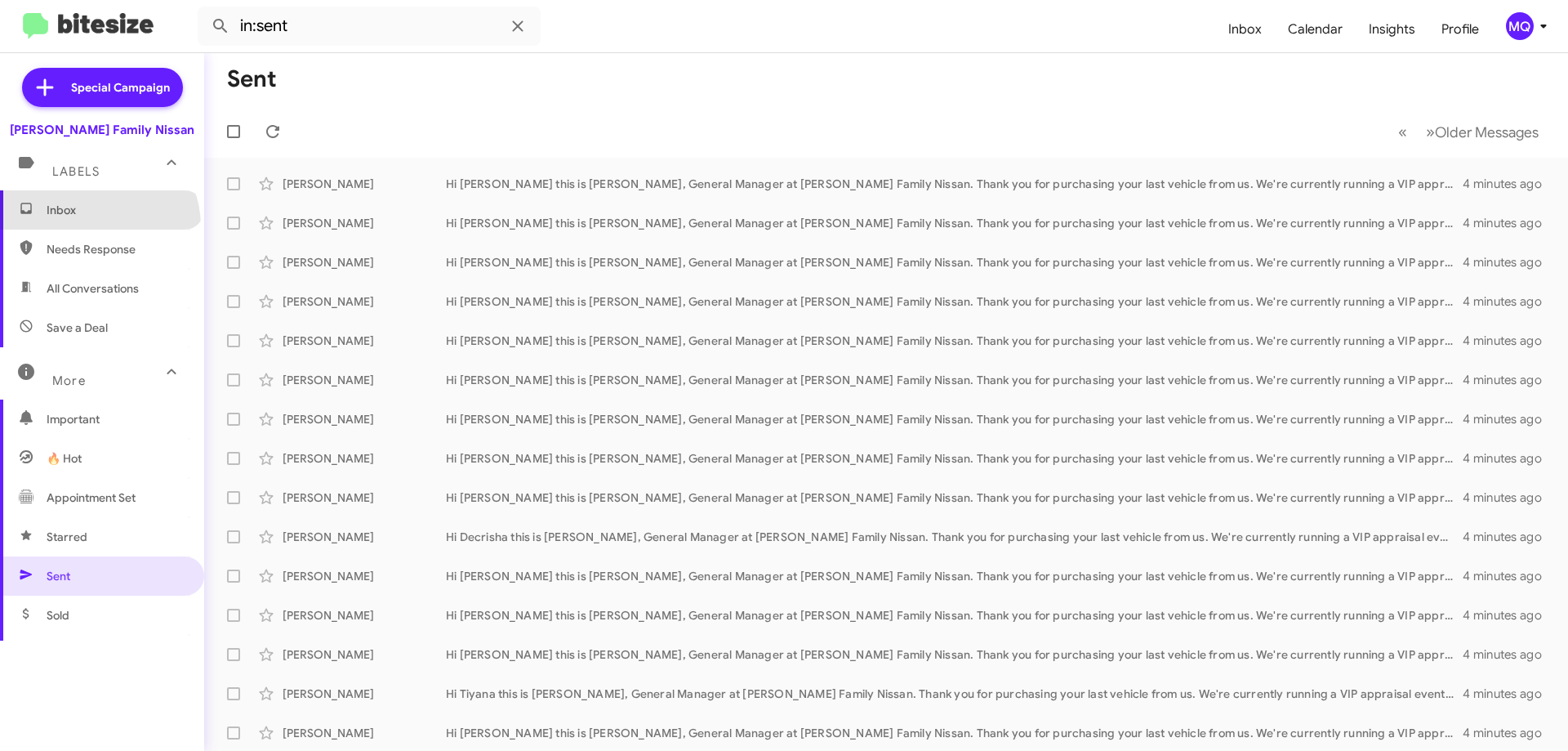
click at [97, 226] on span "Inbox" at bounding box center [102, 210] width 205 height 40
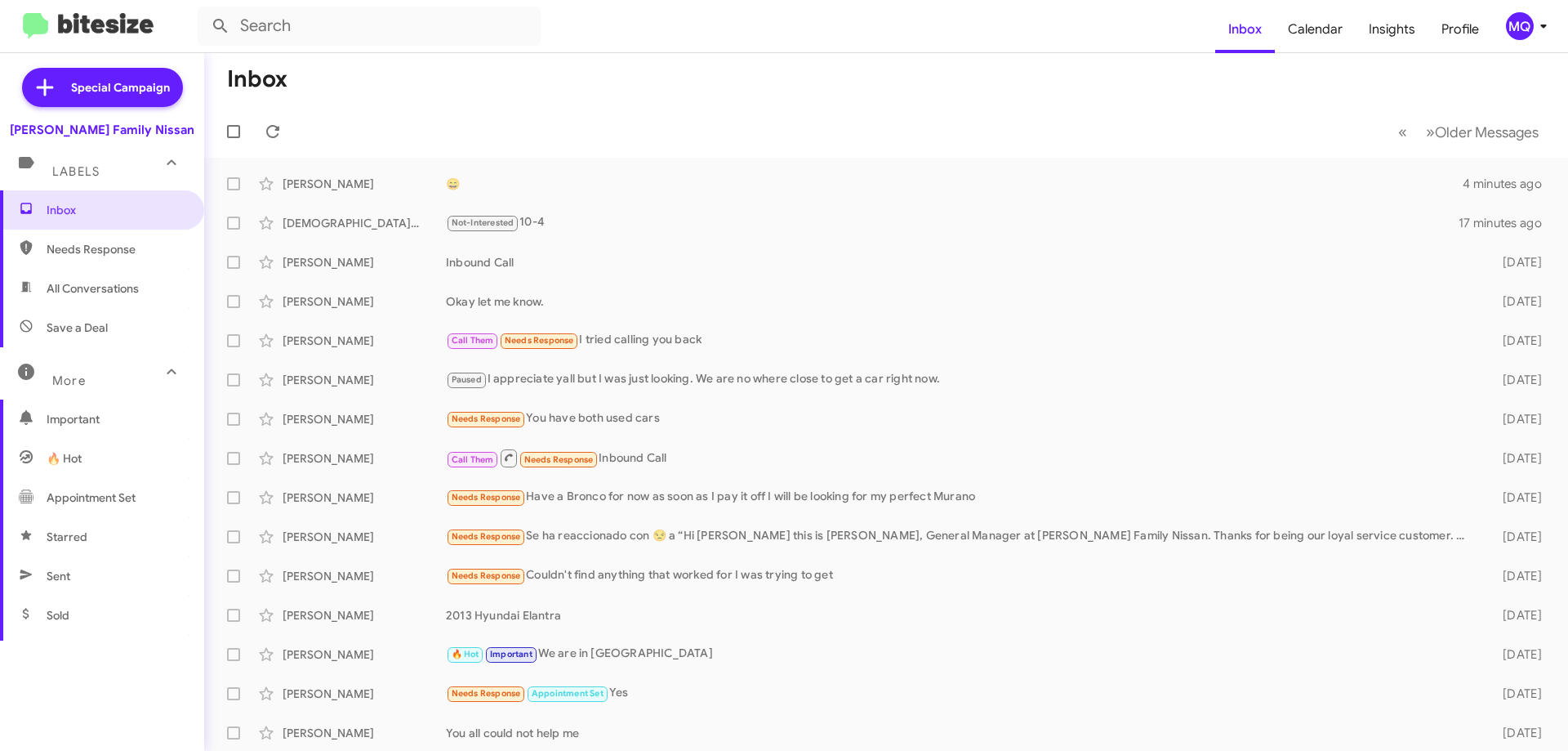
click at [98, 319] on span "Save a Deal" at bounding box center [102, 328] width 205 height 40
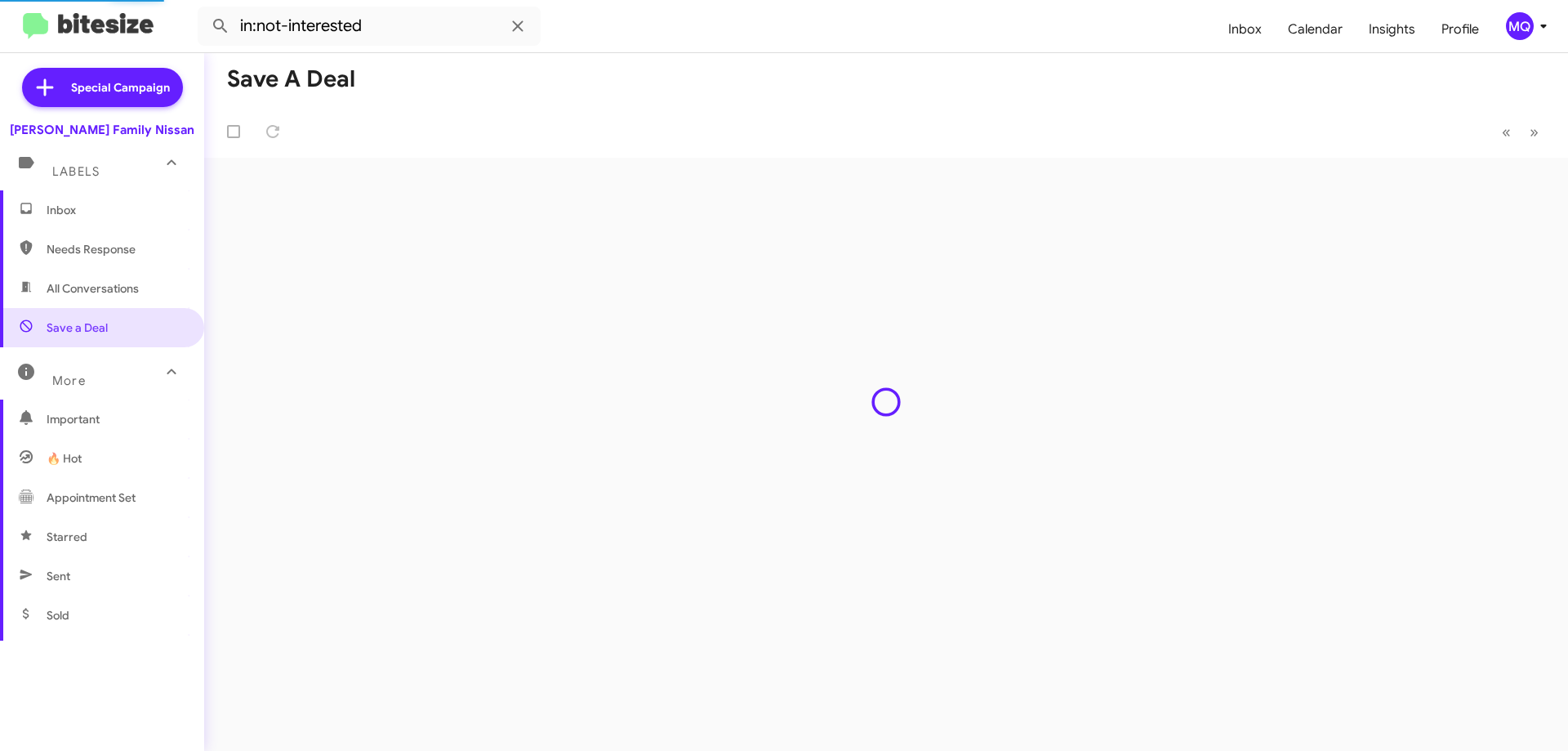
click at [106, 290] on span "All Conversations" at bounding box center [92, 289] width 92 height 17
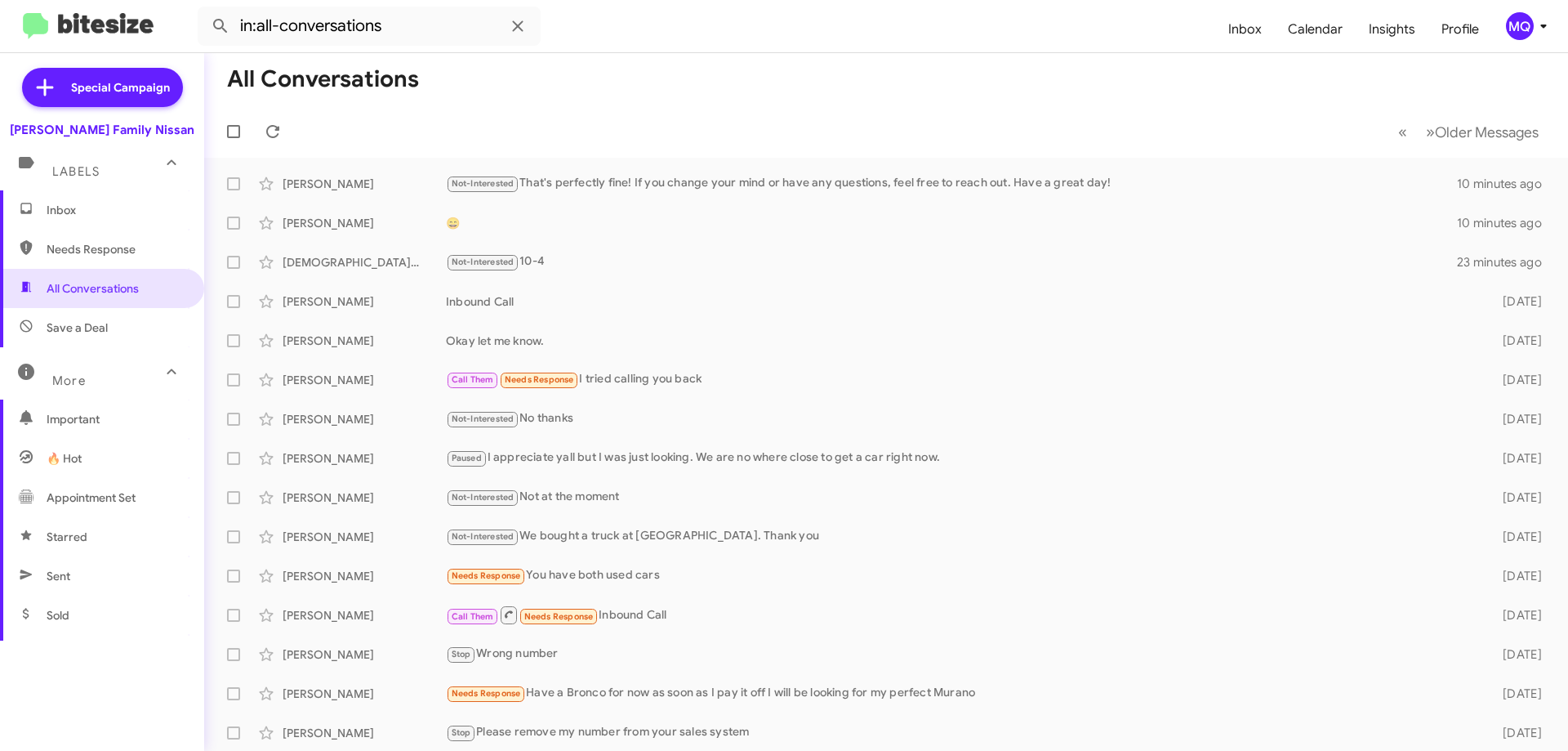
click at [73, 333] on span "Save a Deal" at bounding box center [77, 328] width 61 height 17
type input "in:not-interested"
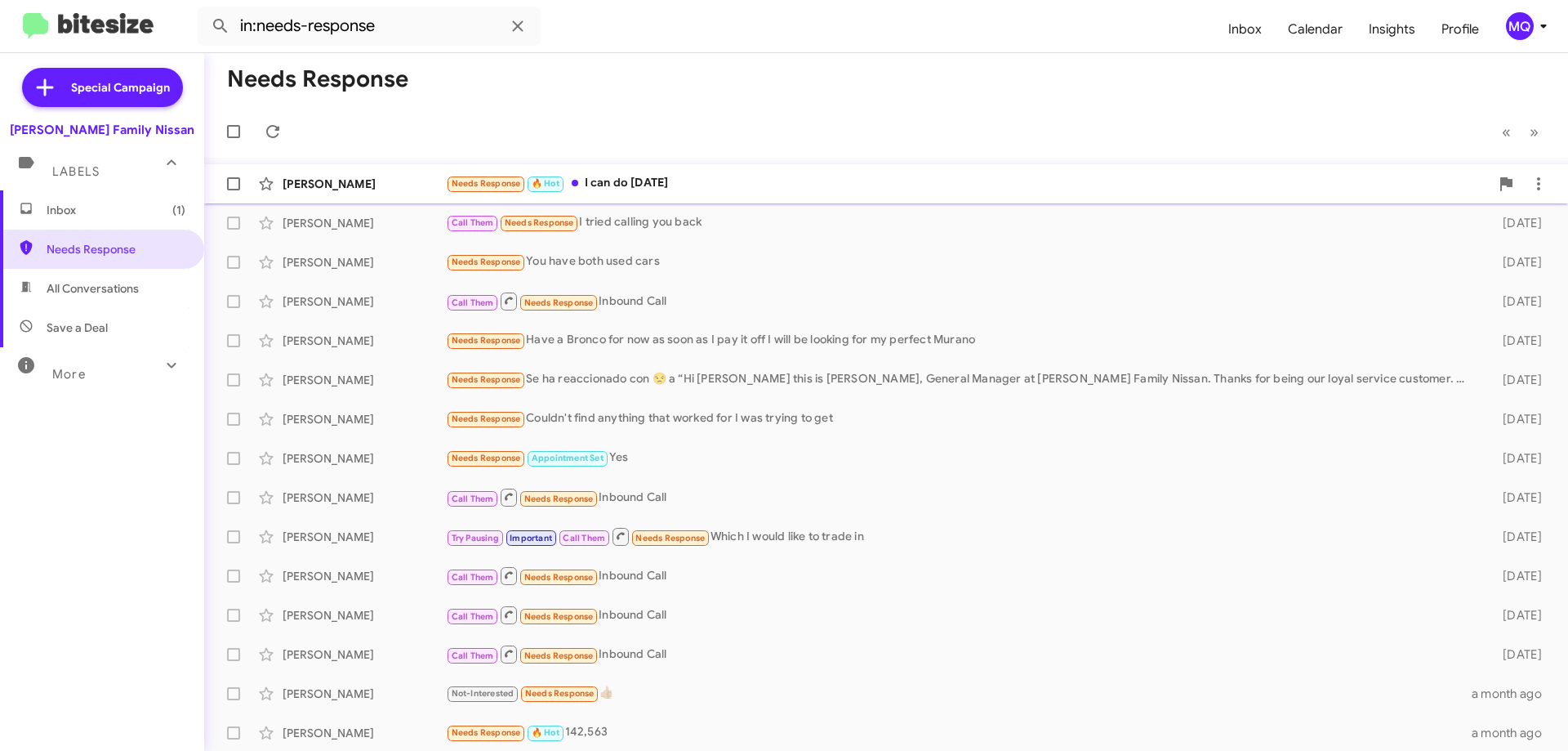
click at [651, 189] on div "Needs Response 🔥 Hot I can do today" at bounding box center [968, 183] width 1044 height 19
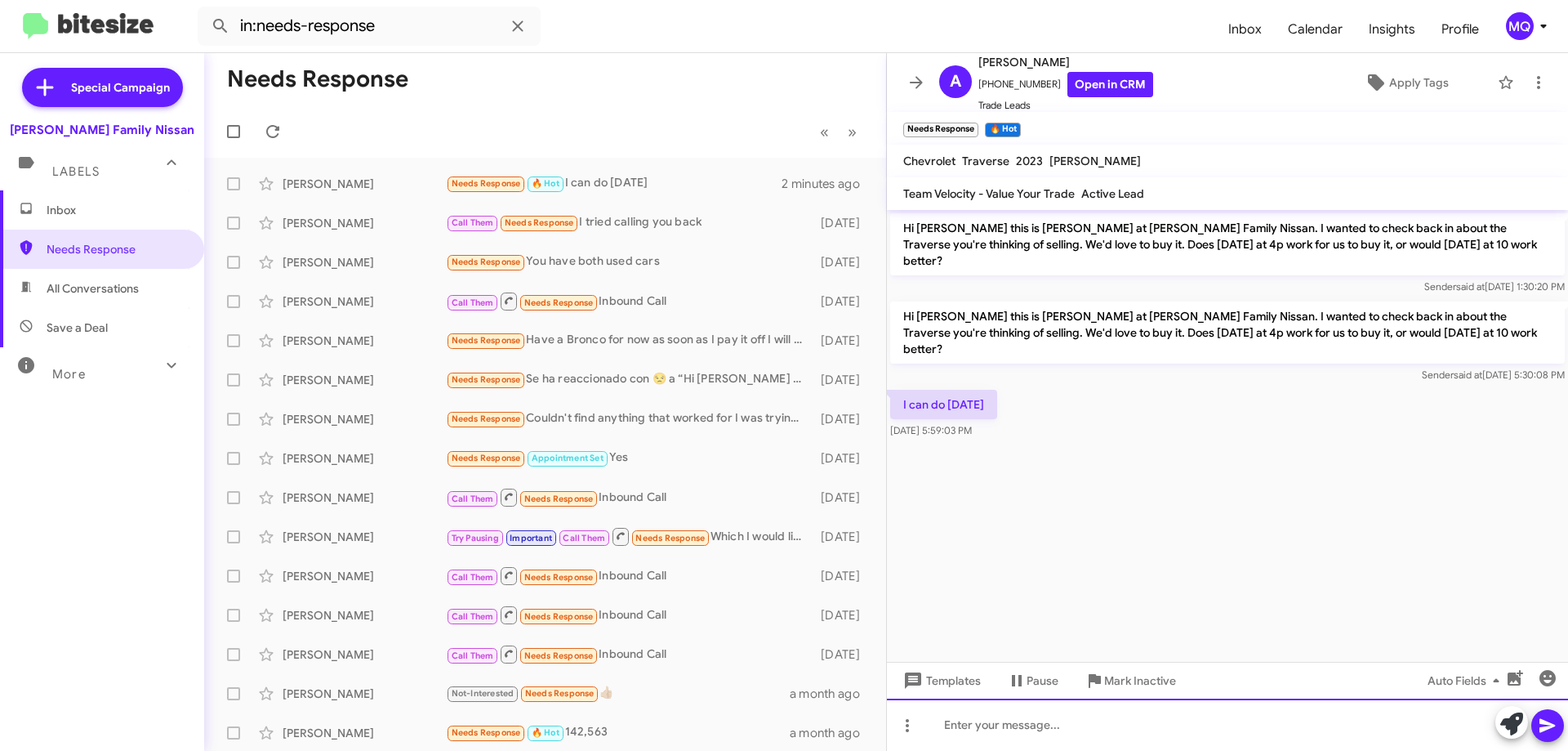
click at [1023, 729] on div at bounding box center [1227, 725] width 681 height 52
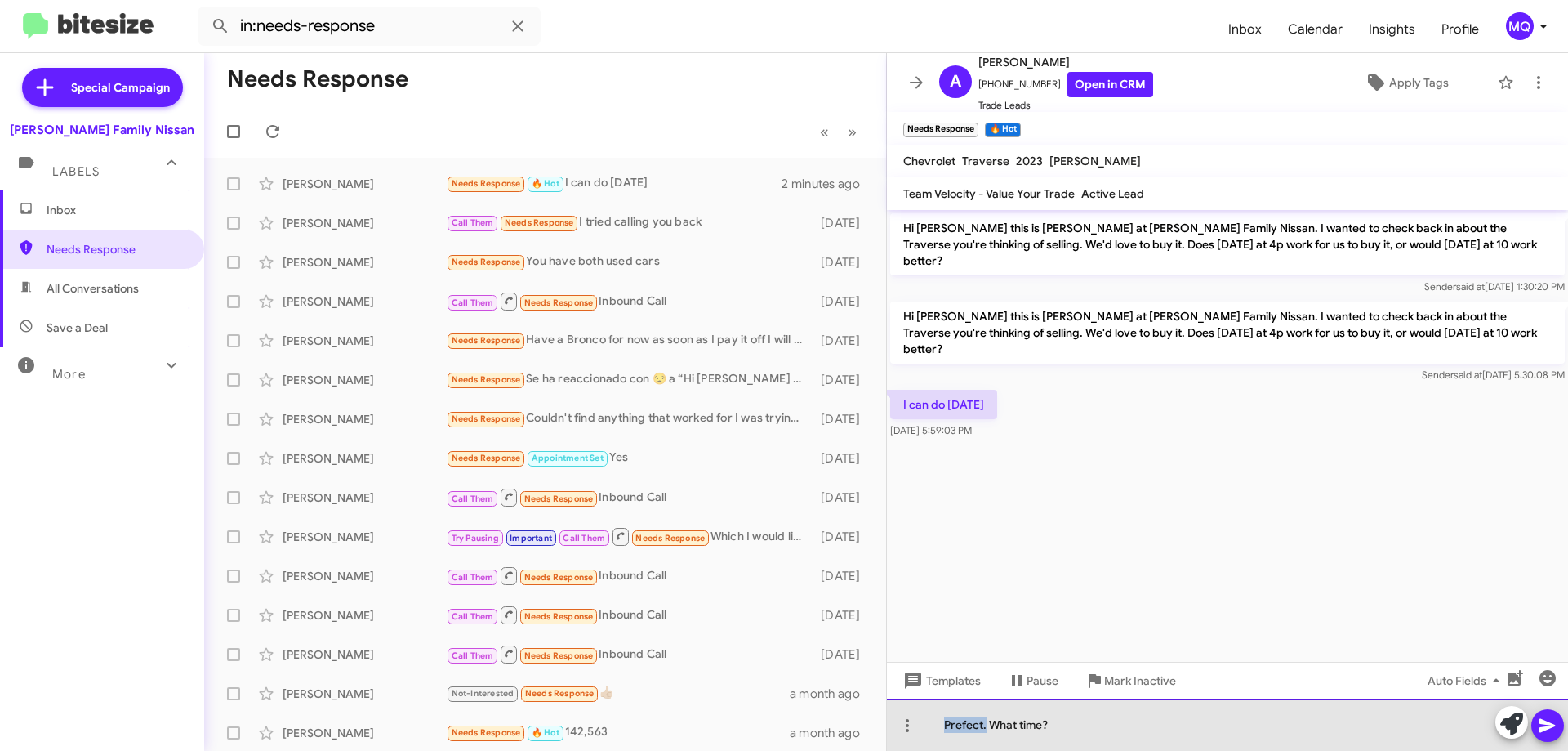
drag, startPoint x: 985, startPoint y: 725, endPoint x: 881, endPoint y: 733, distance: 104.3
click at [881, 733] on div "Needs Response « Previous » Next Adrianna Garza Needs Response 🔥 Hot I can do t…" at bounding box center [887, 402] width 1364 height 698
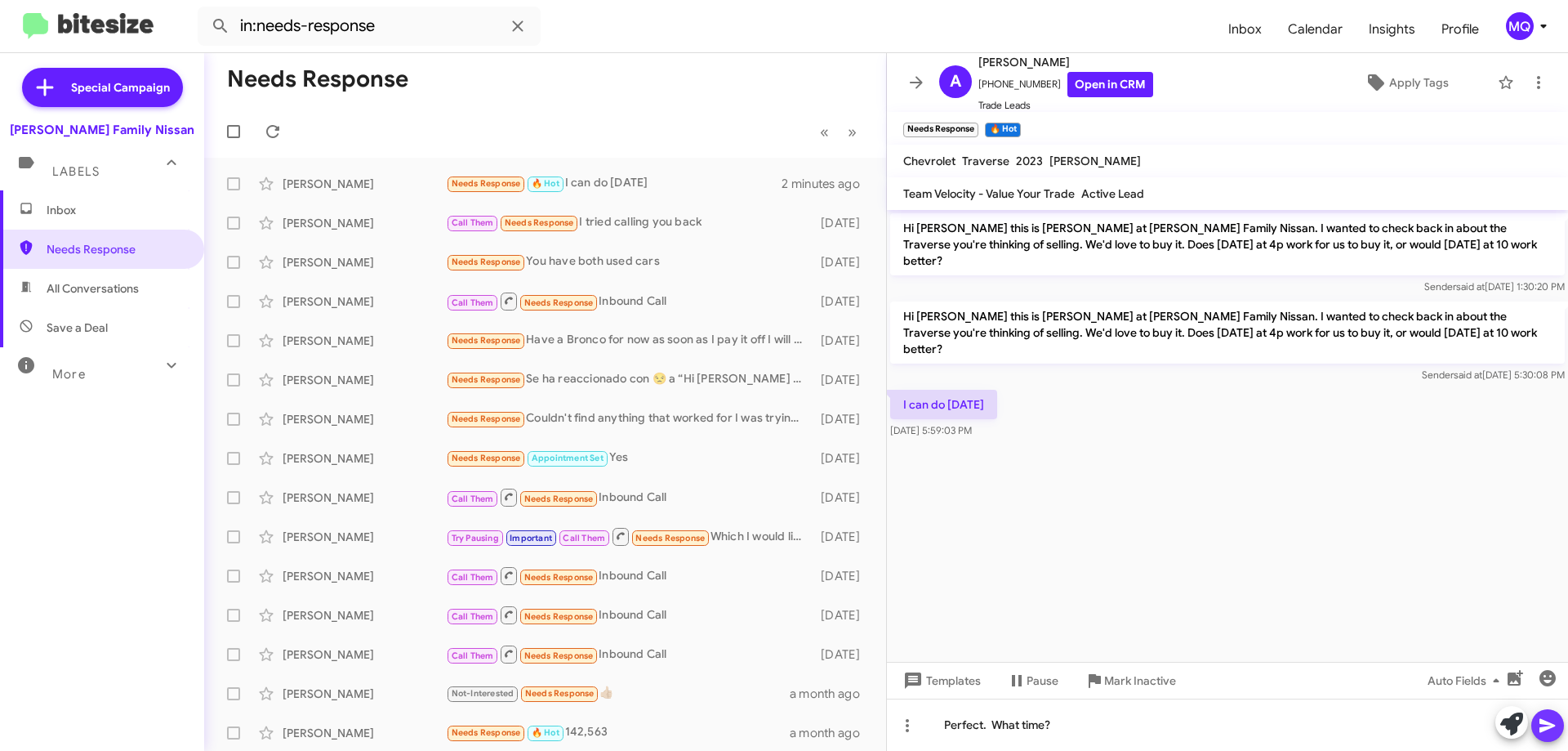
click at [1541, 730] on icon at bounding box center [1547, 725] width 16 height 14
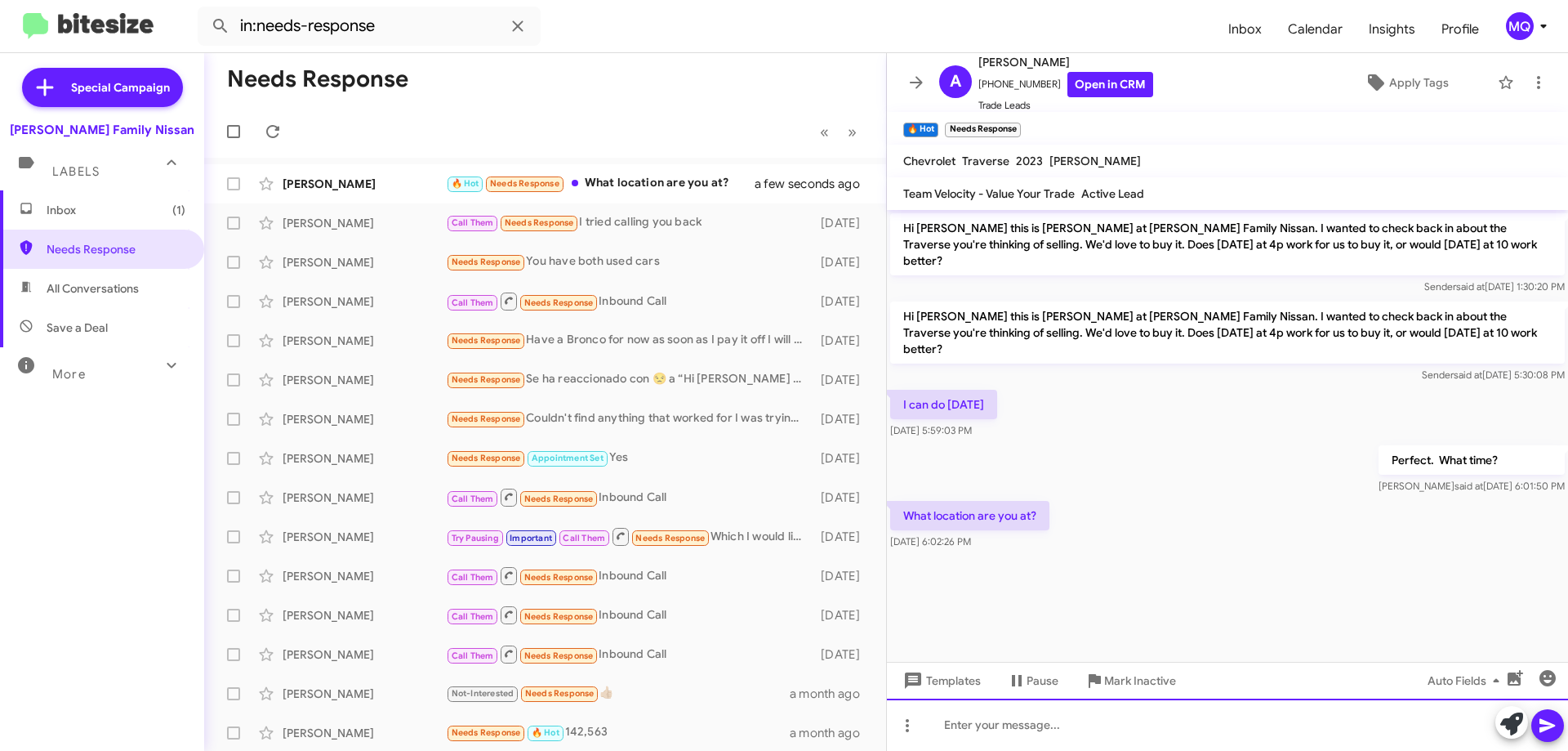
click at [1034, 723] on div at bounding box center [1227, 725] width 681 height 52
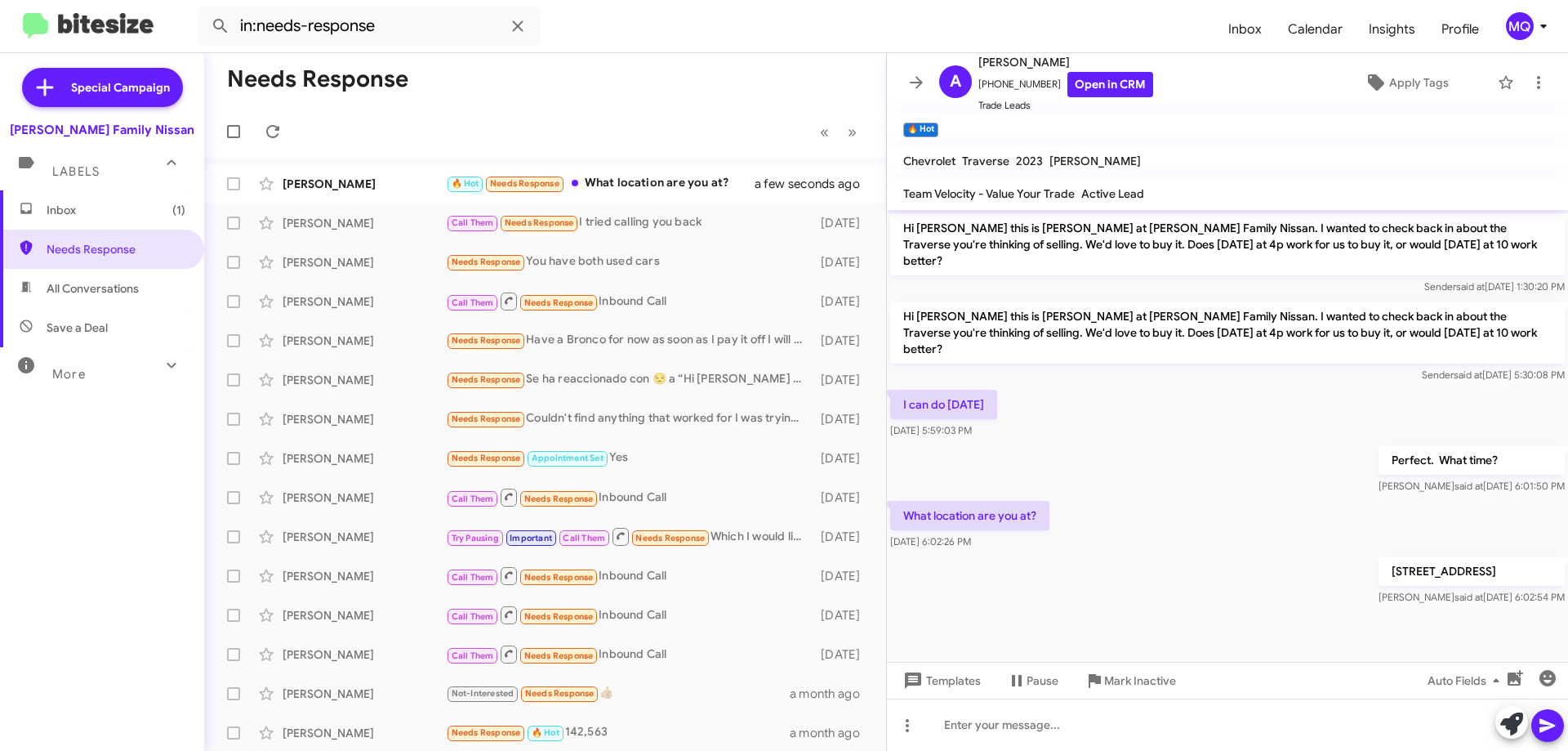
click at [1512, 22] on div "MQ" at bounding box center [1520, 26] width 28 height 28
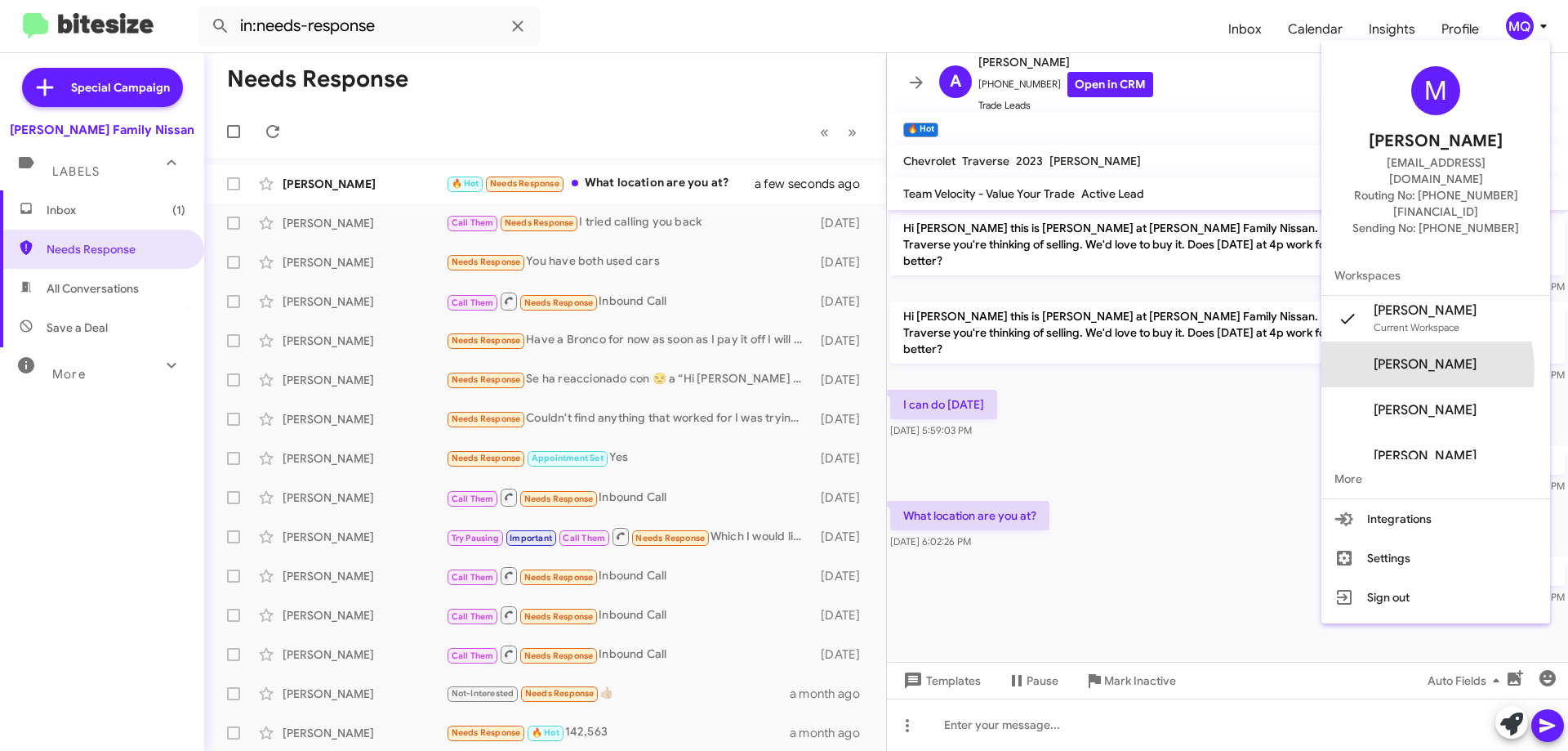
click at [1406, 357] on span "Nathan Findley's" at bounding box center [1425, 365] width 103 height 17
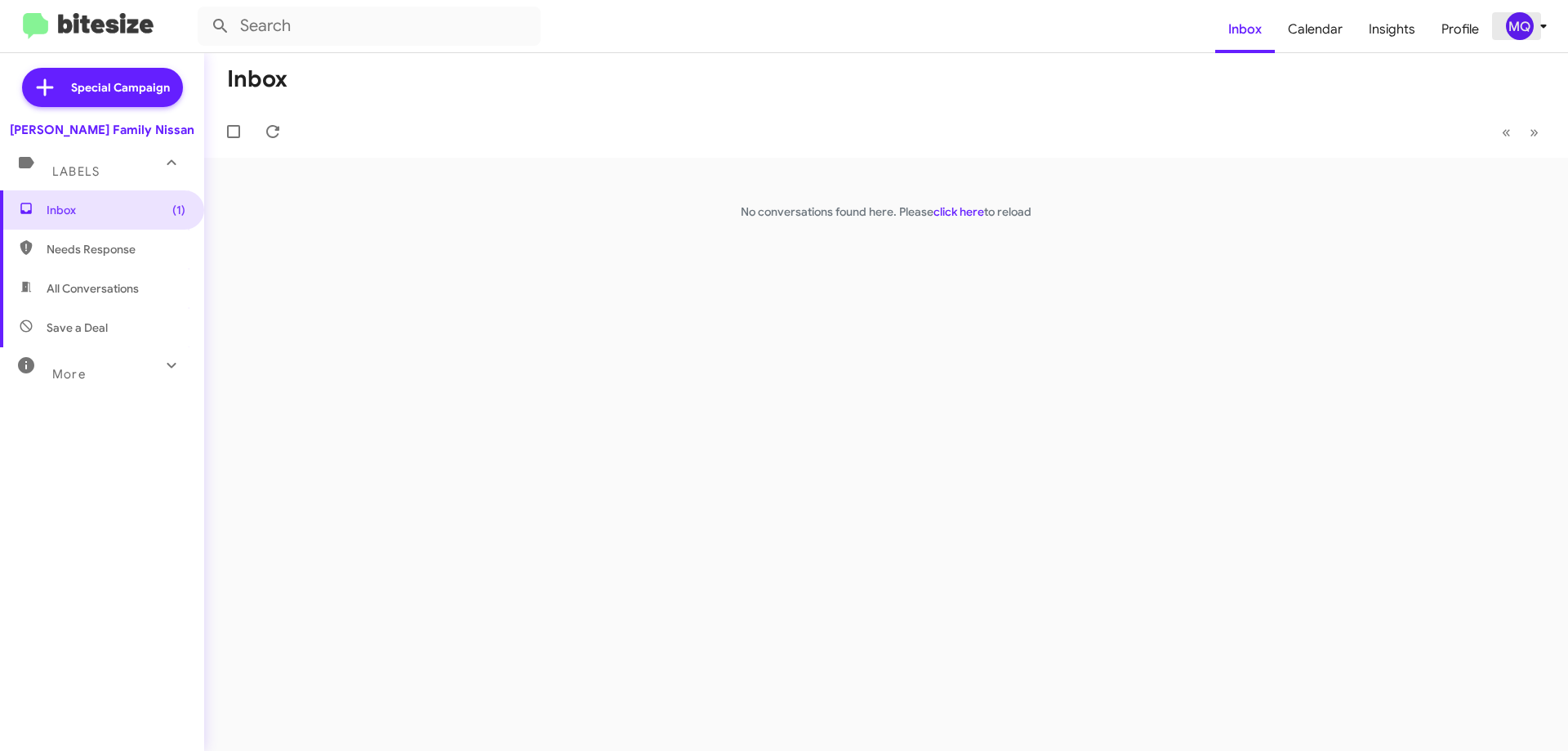
click at [1509, 29] on div "MQ" at bounding box center [1520, 26] width 28 height 28
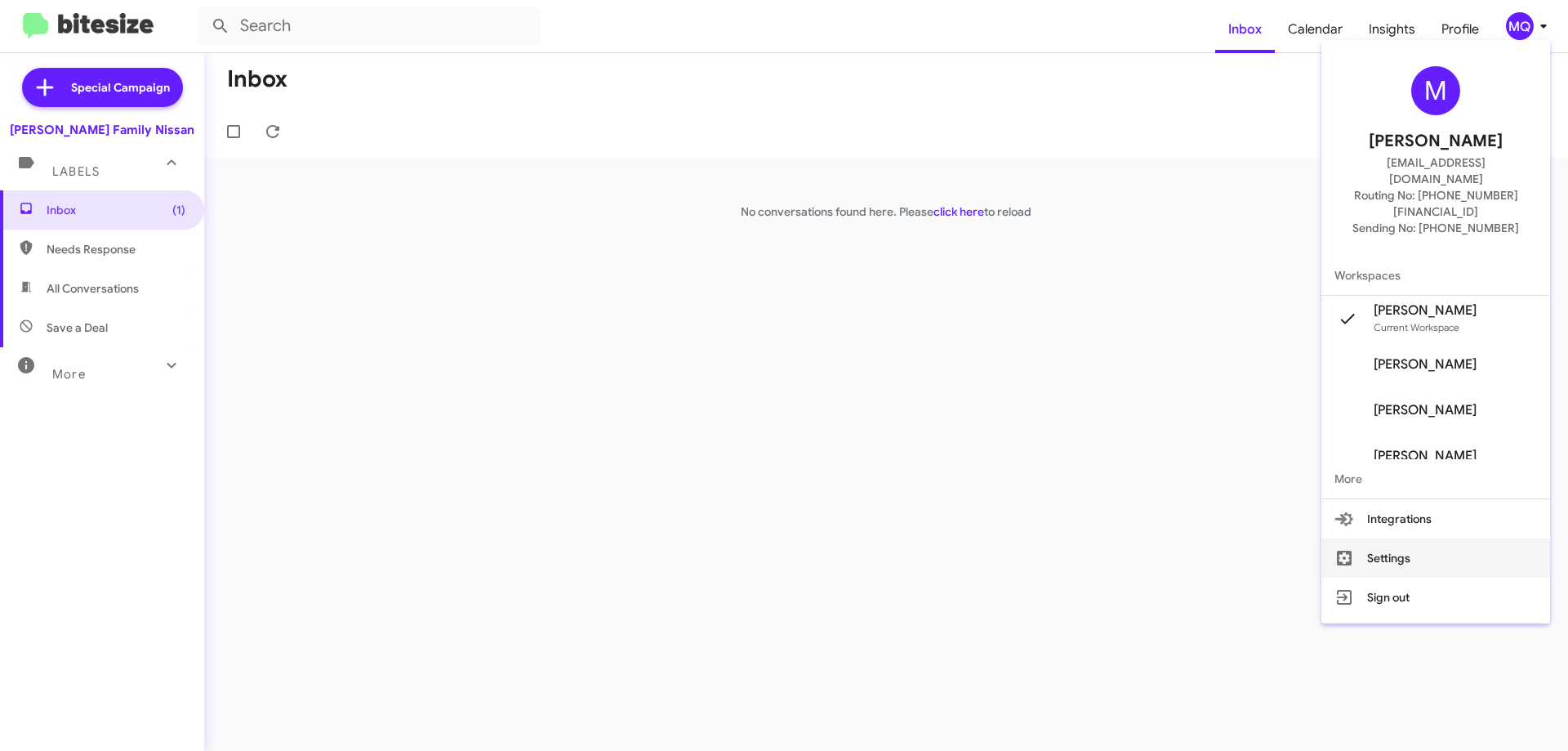
click at [1398, 539] on button "Settings" at bounding box center [1435, 559] width 228 height 40
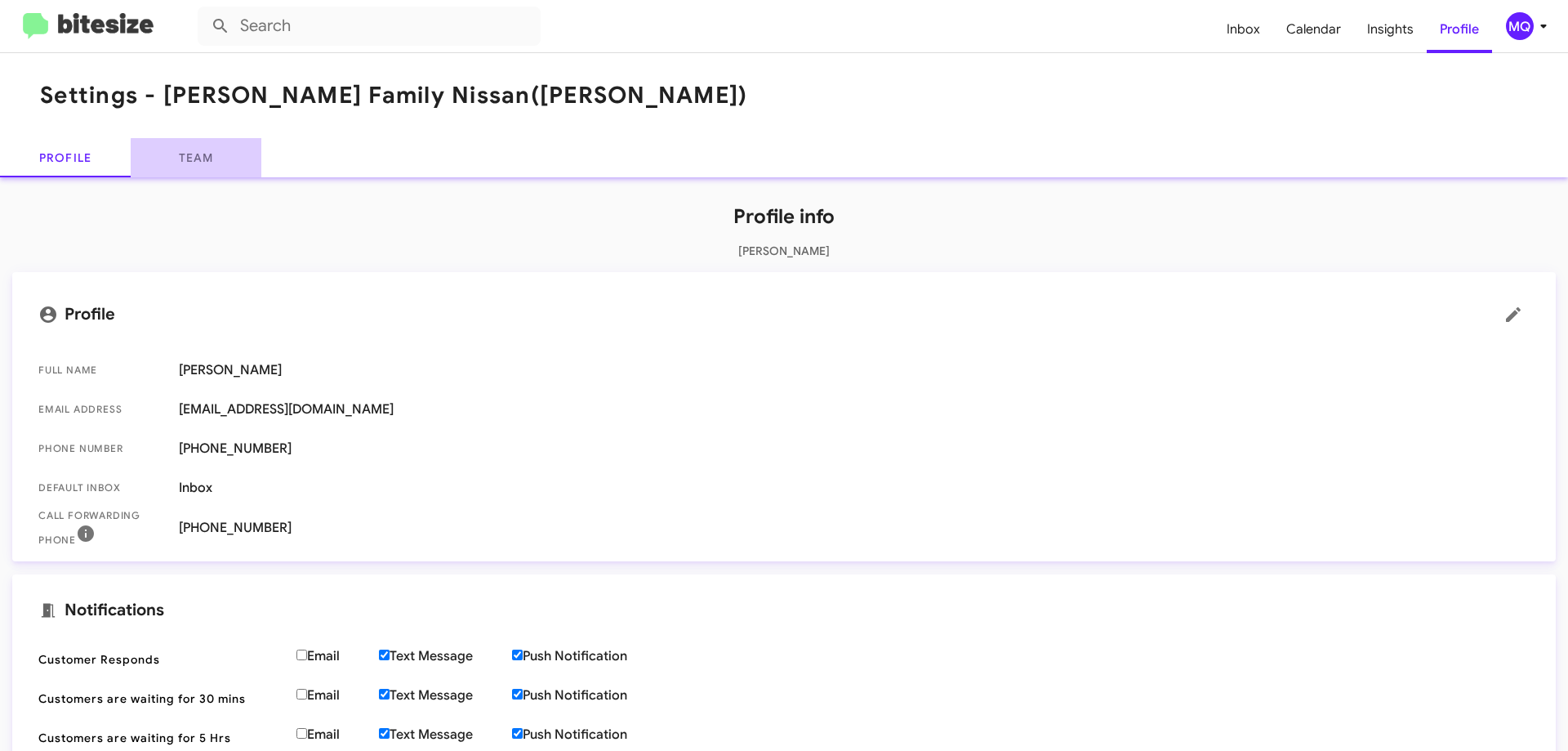
click at [197, 165] on link "Team" at bounding box center [195, 158] width 130 height 40
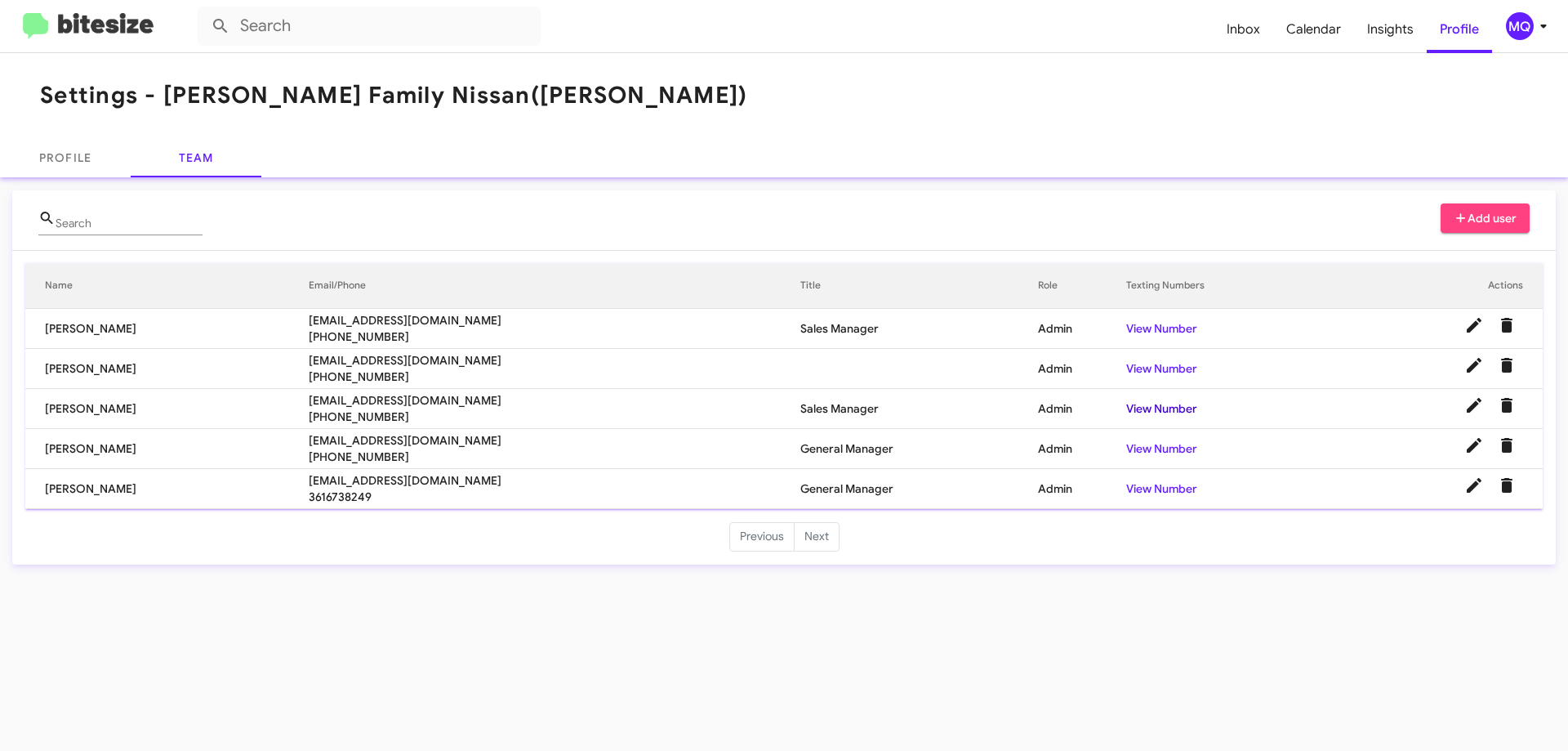
click at [1175, 413] on link "View Number" at bounding box center [1162, 409] width 71 height 15
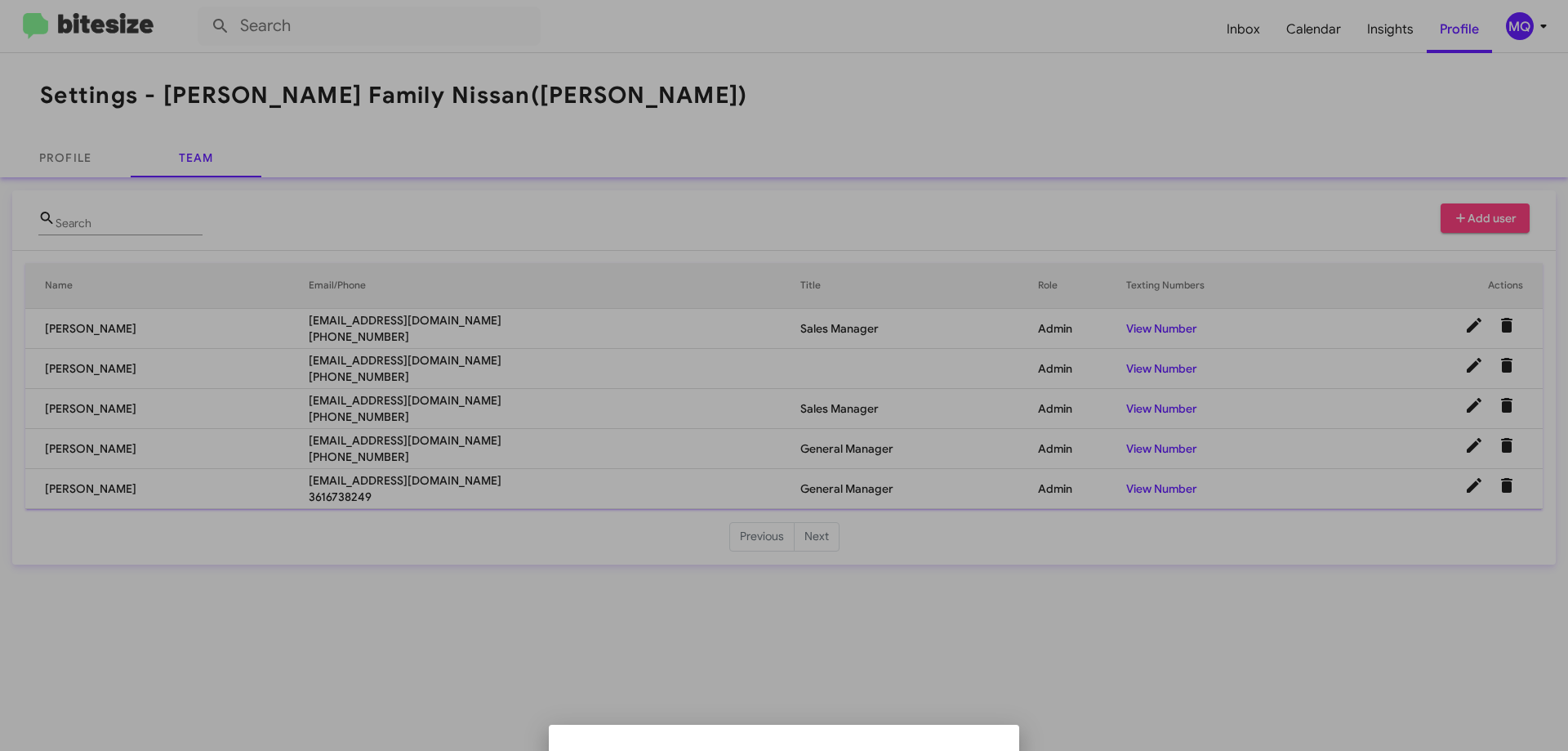
click at [1156, 409] on div at bounding box center [784, 376] width 1568 height 751
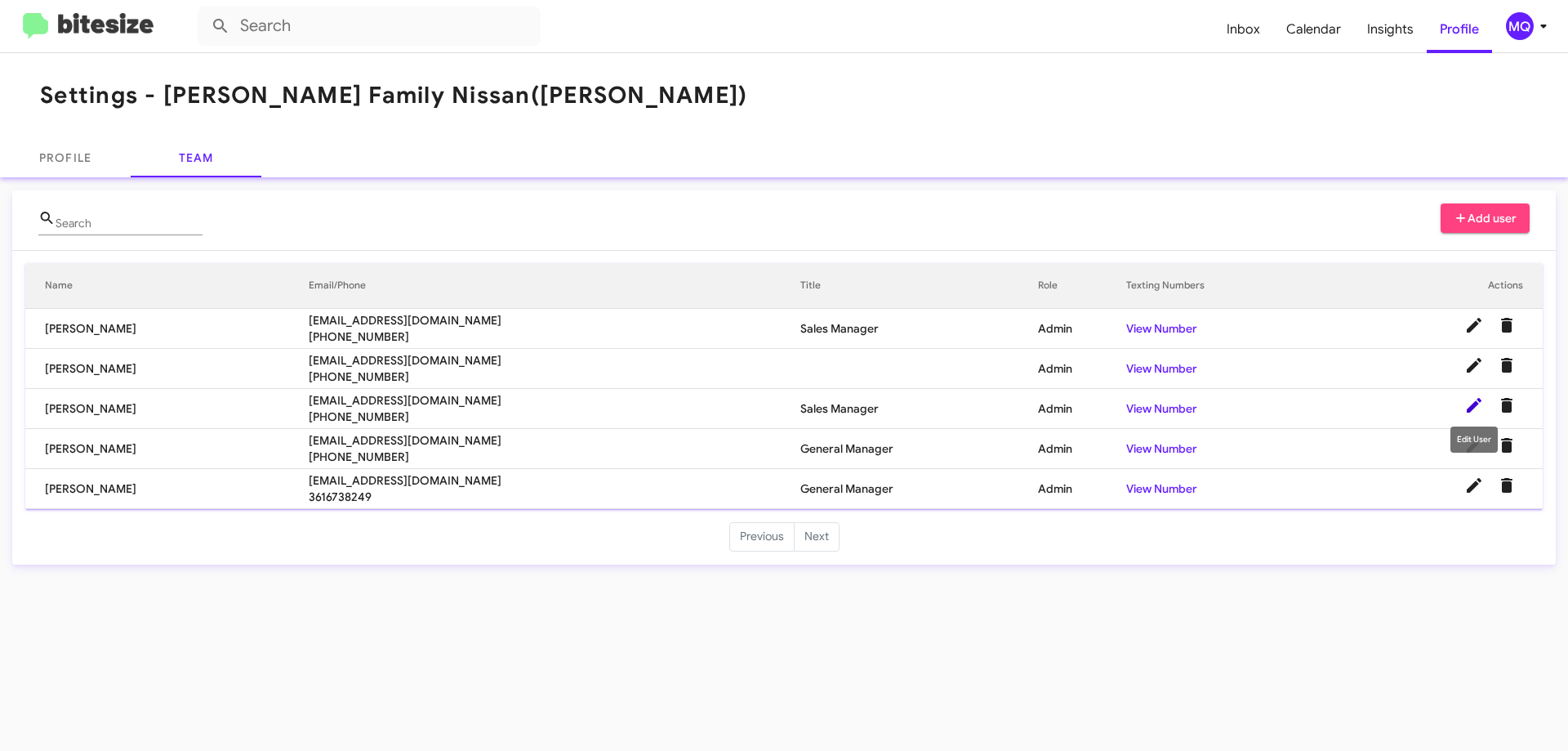
click at [1471, 404] on icon at bounding box center [1475, 405] width 20 height 20
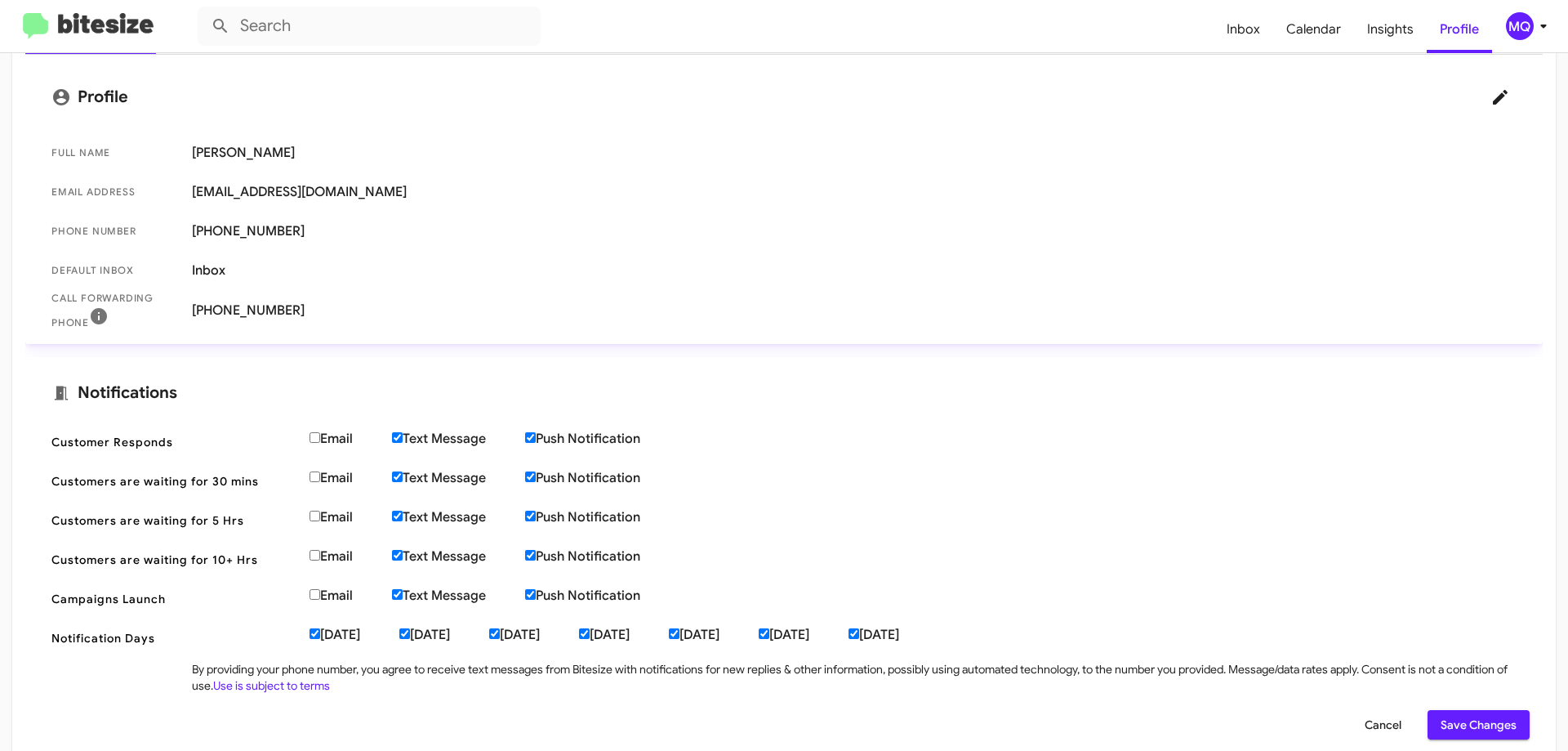
scroll to position [272, 0]
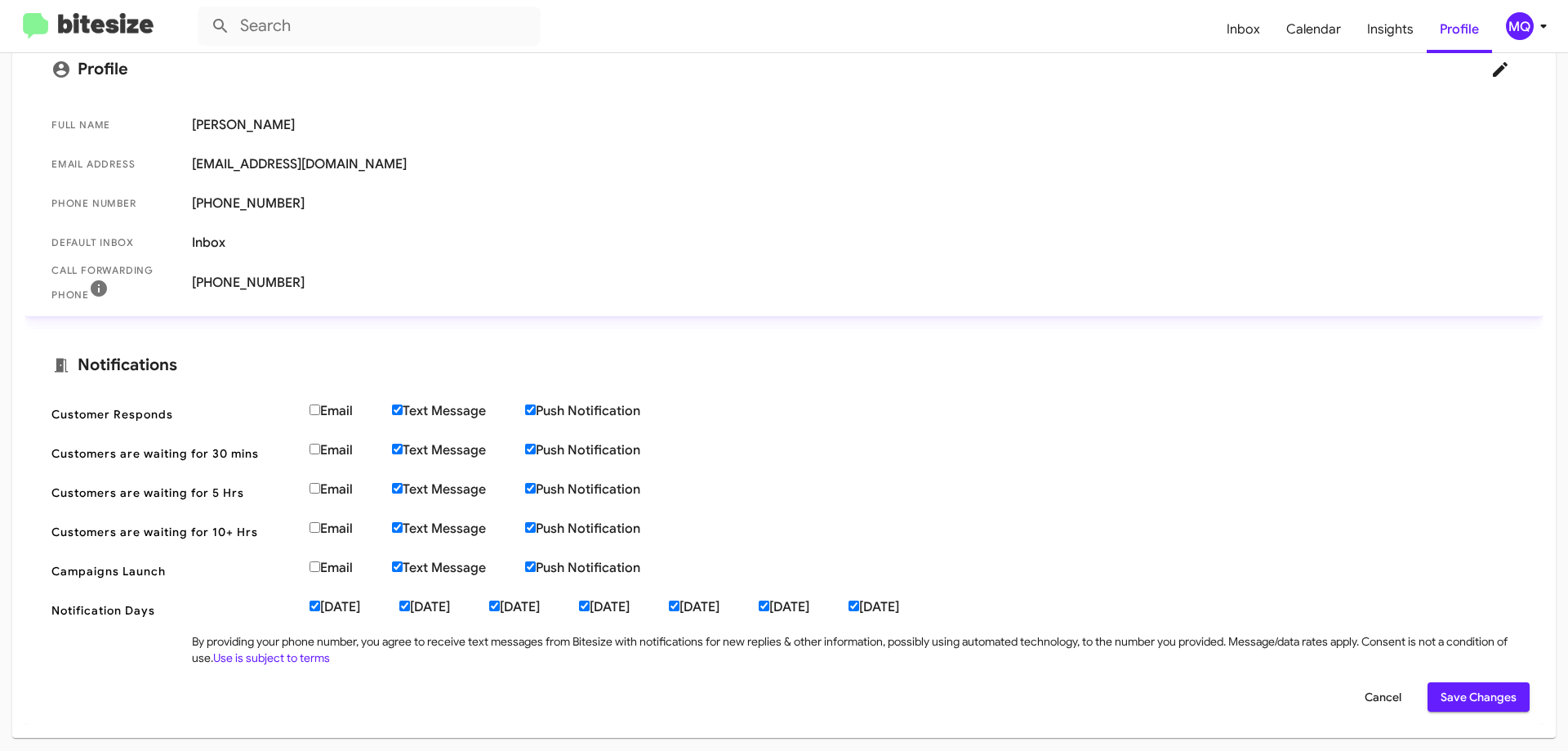
click at [1460, 700] on span "Save Changes" at bounding box center [1479, 697] width 76 height 30
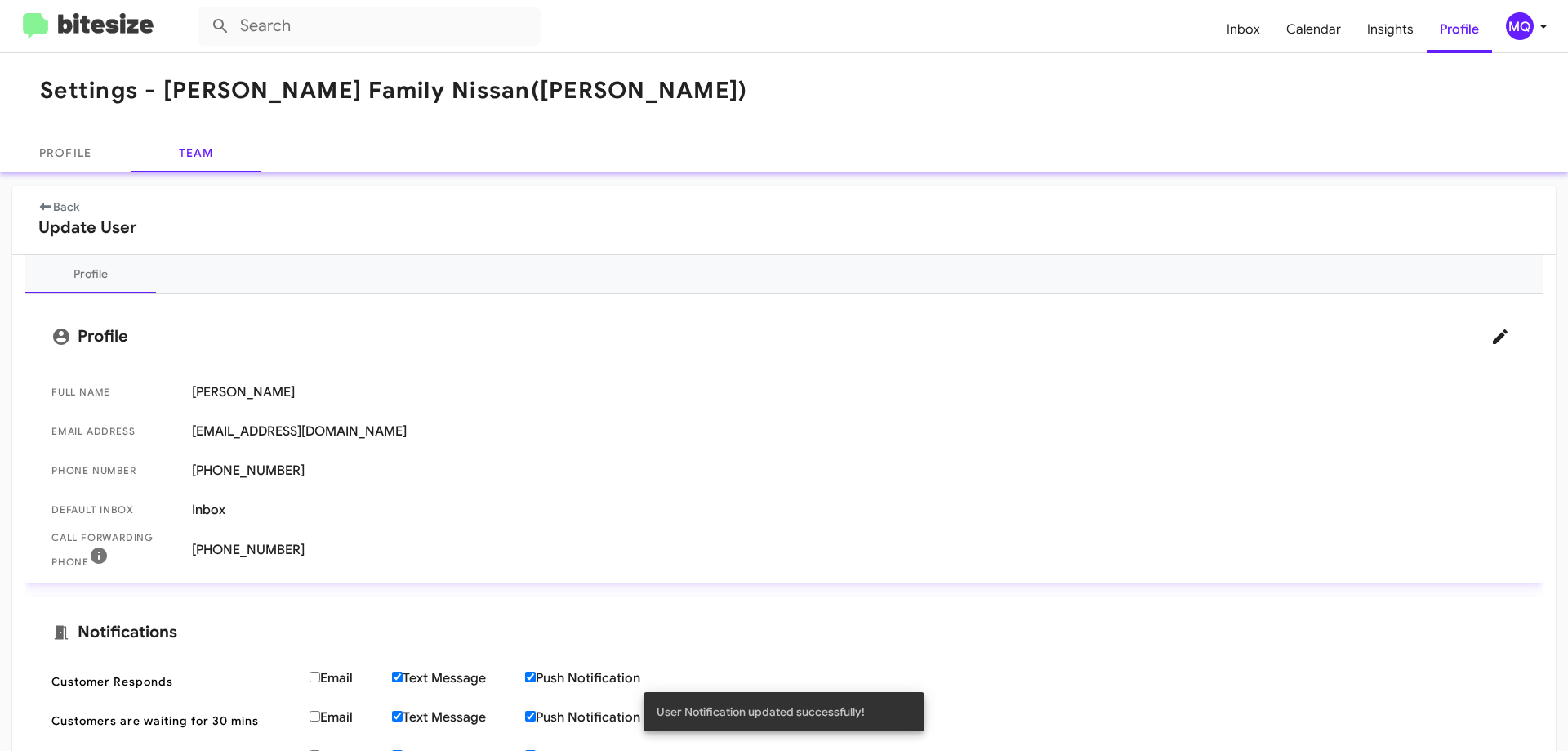
scroll to position [0, 0]
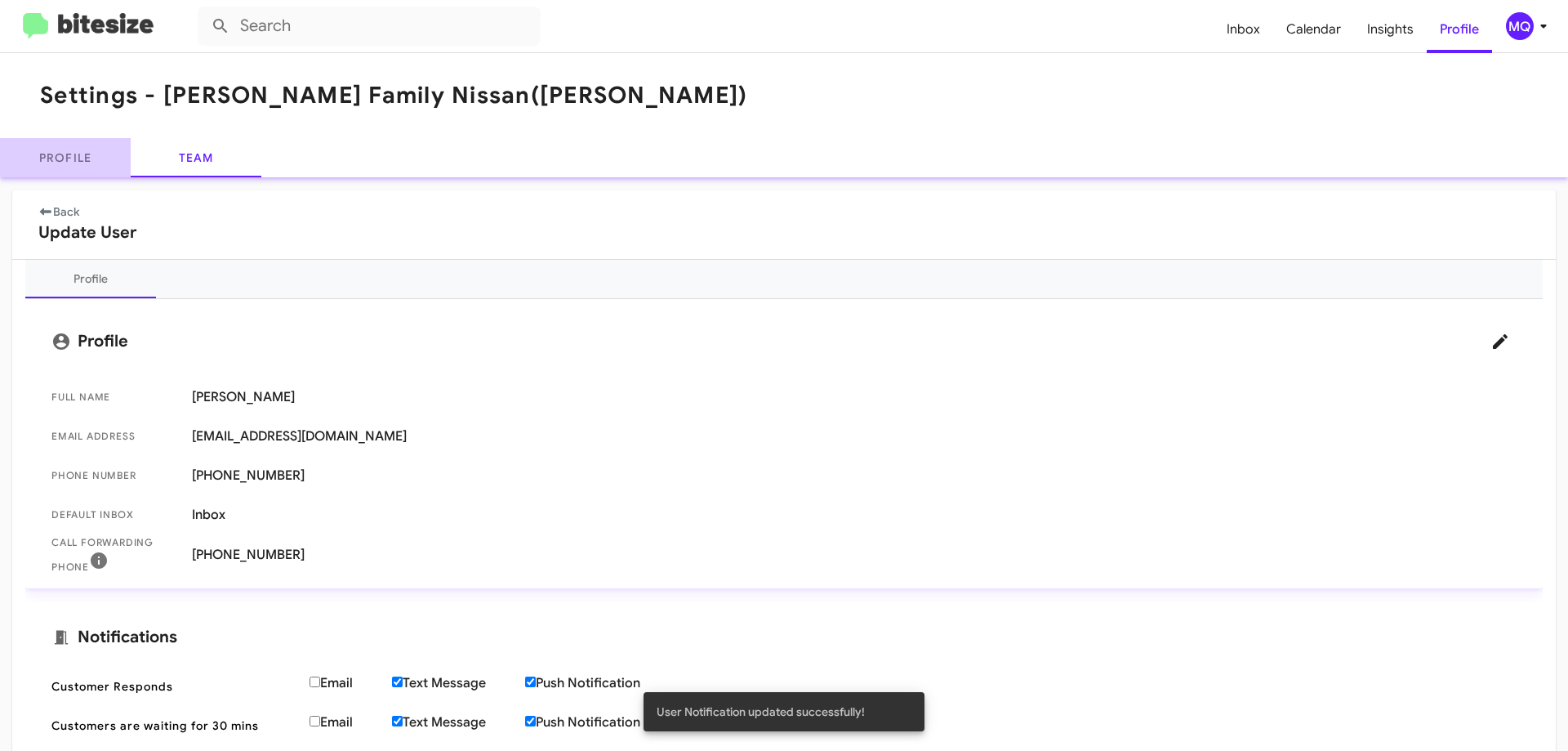
click at [75, 151] on link "Profile" at bounding box center [65, 158] width 130 height 40
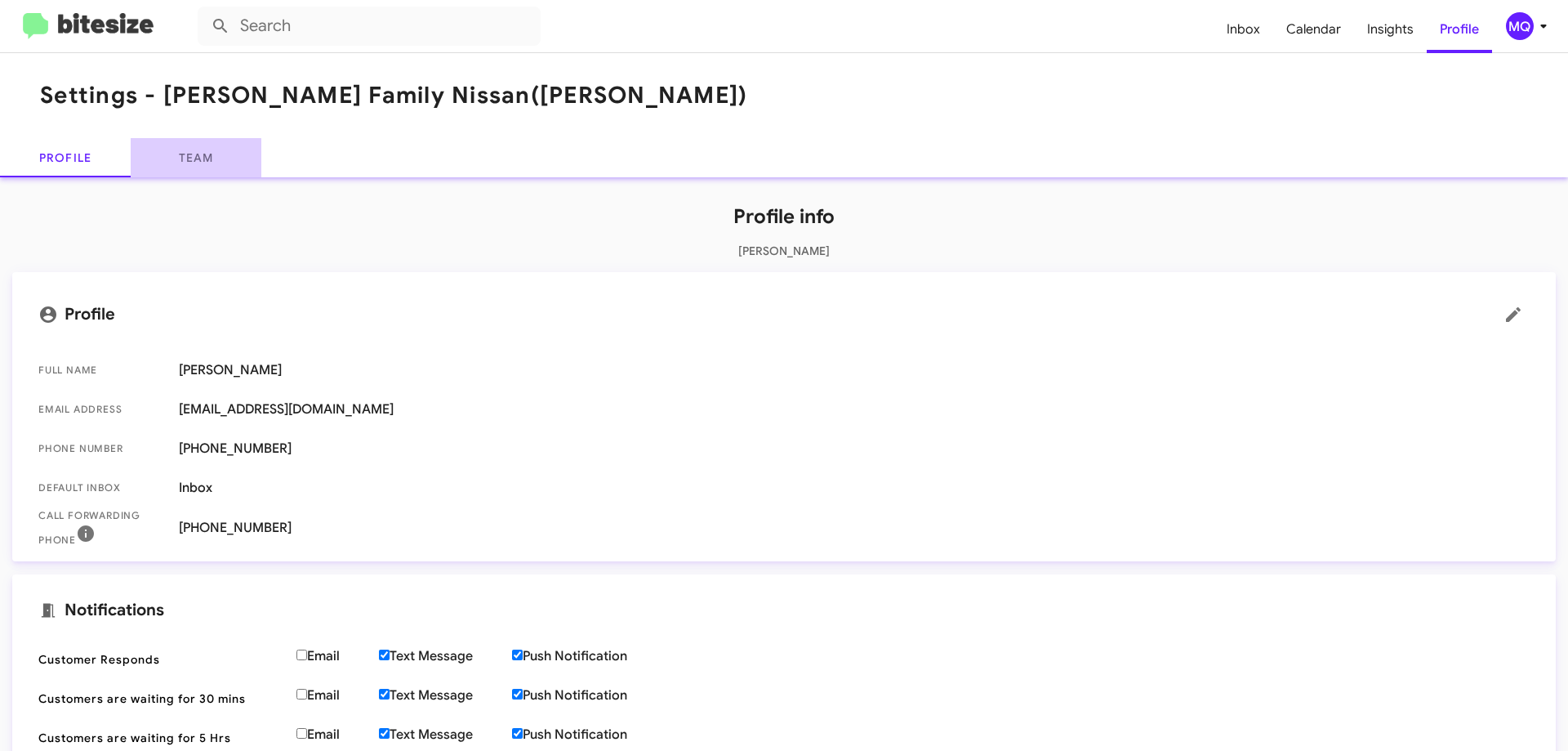
click at [181, 170] on link "Team" at bounding box center [195, 158] width 130 height 40
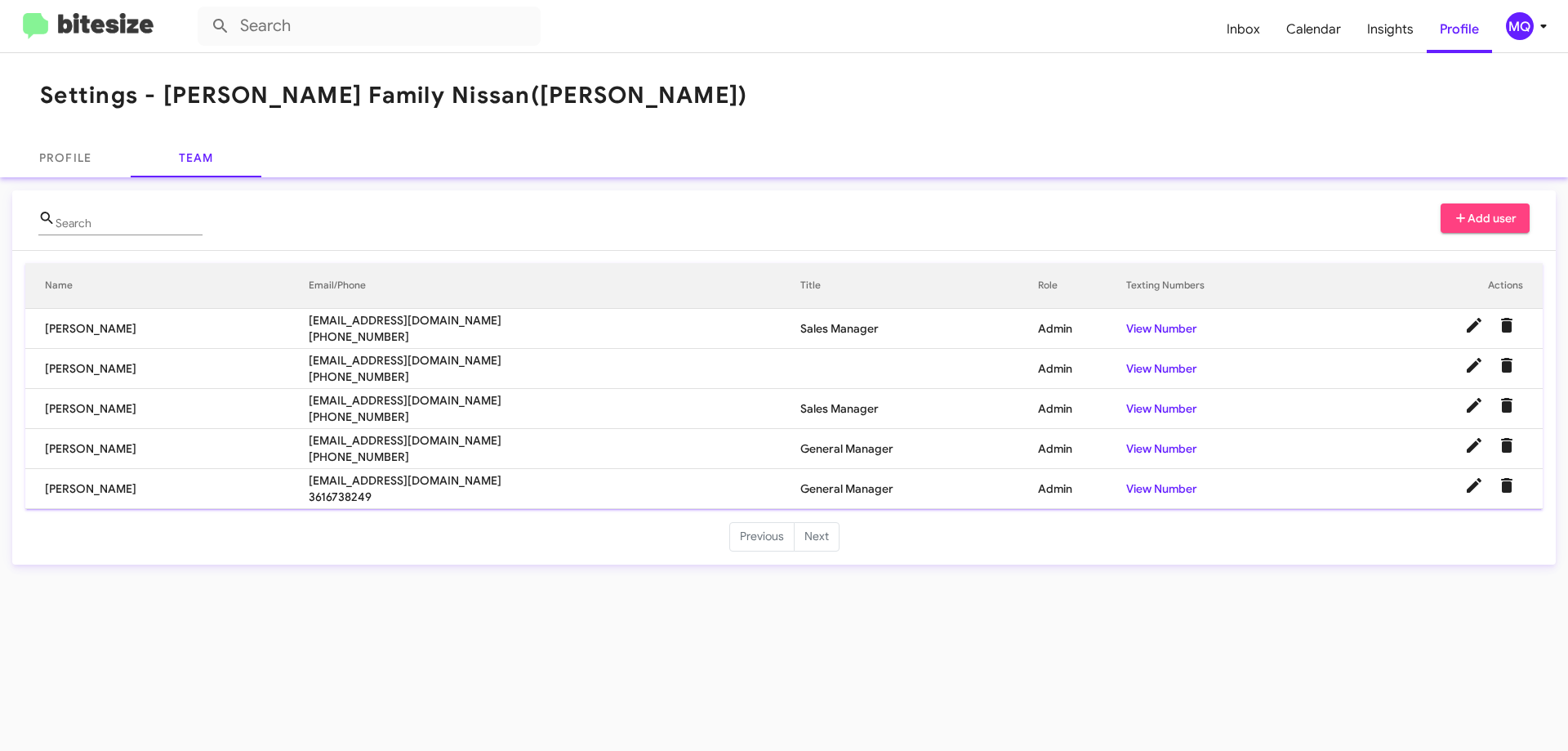
click at [1523, 30] on div "MQ" at bounding box center [1520, 26] width 28 height 28
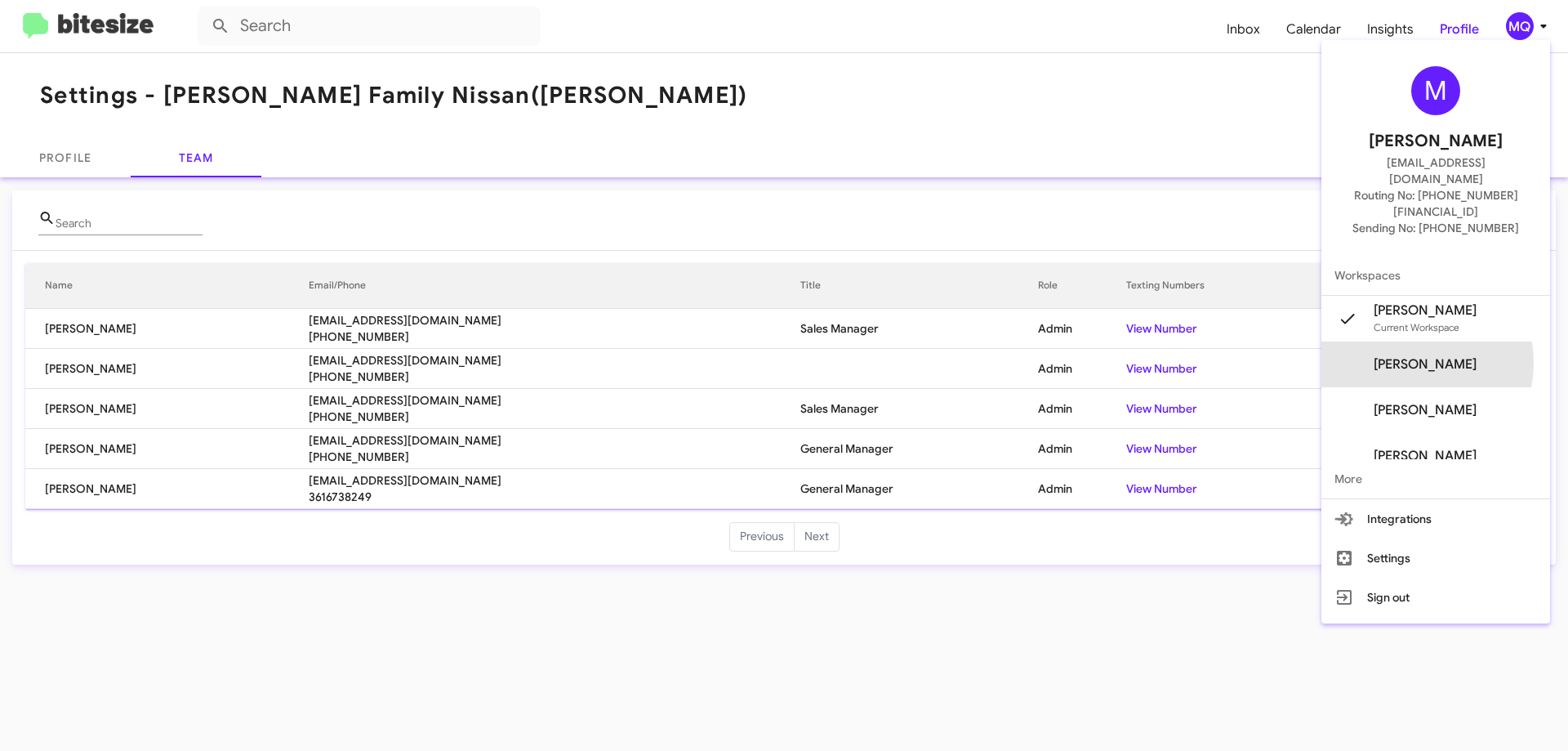
click at [1415, 357] on span "Monique Quintanilla's" at bounding box center [1425, 365] width 103 height 17
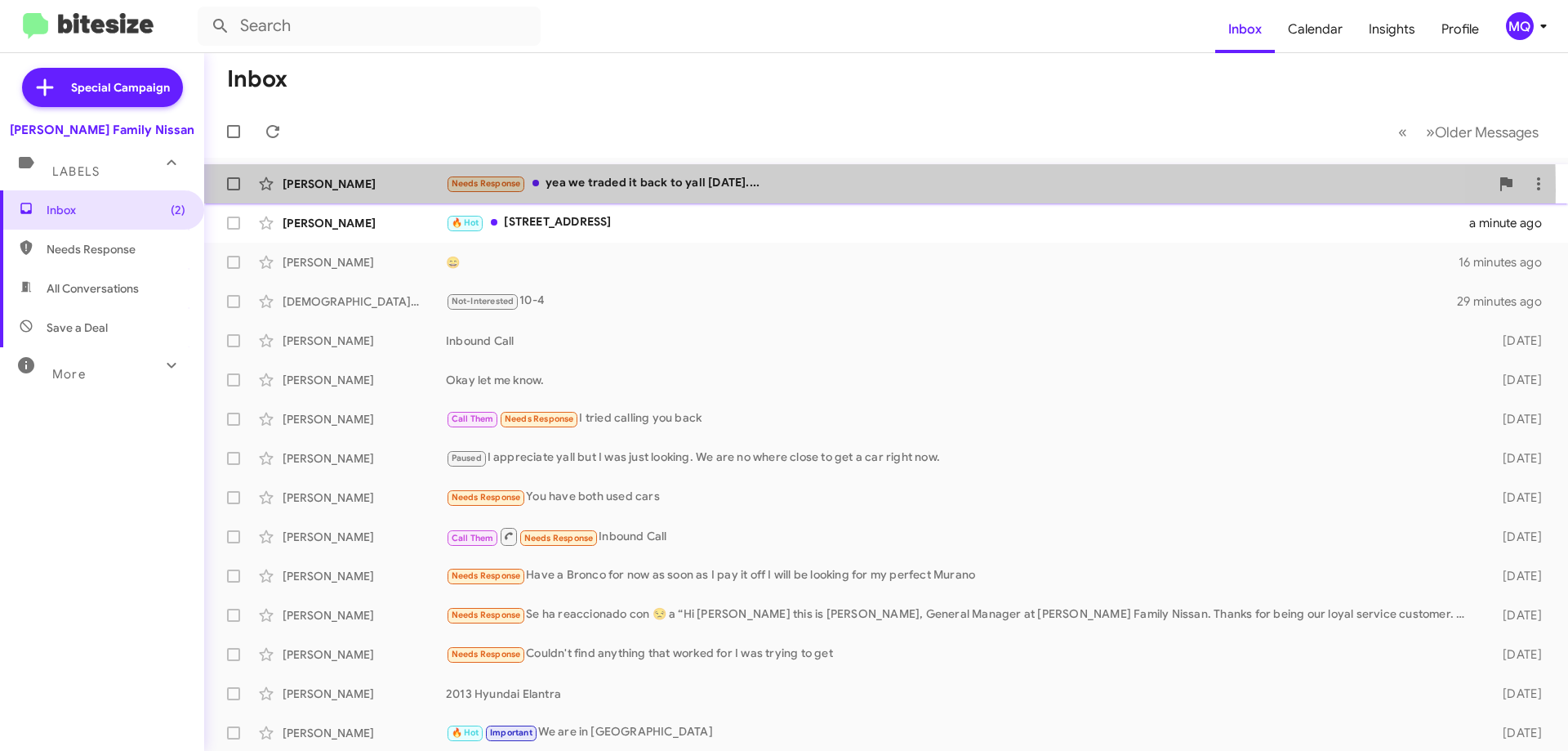
click at [680, 190] on div "Needs Response yea we traded it back to yall december 31st...." at bounding box center [968, 183] width 1044 height 19
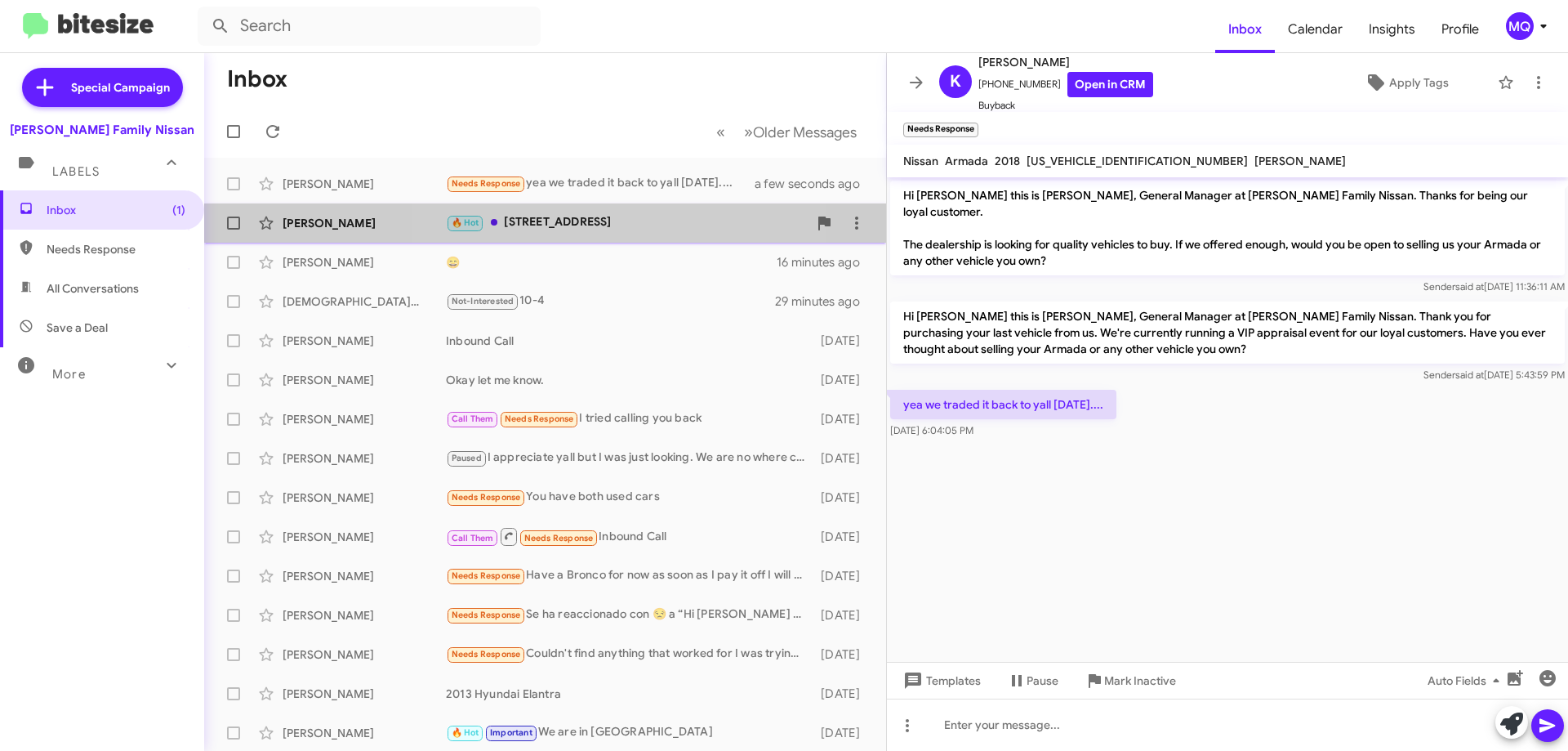
click at [589, 217] on div "🔥 Hot 3002 IH 69 Access Road Robstown TX 78380" at bounding box center [627, 222] width 362 height 19
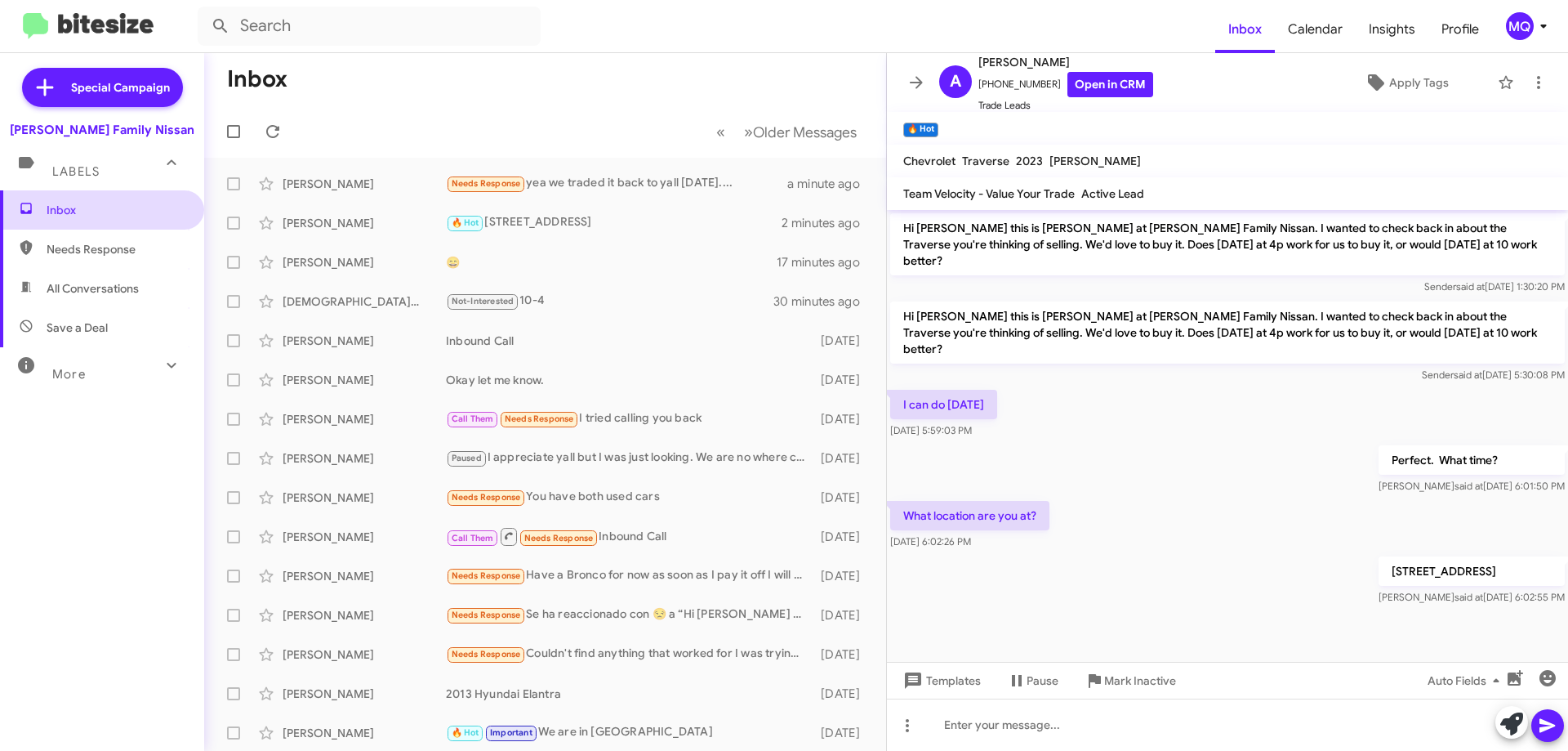
click at [55, 211] on span "Inbox" at bounding box center [115, 210] width 139 height 17
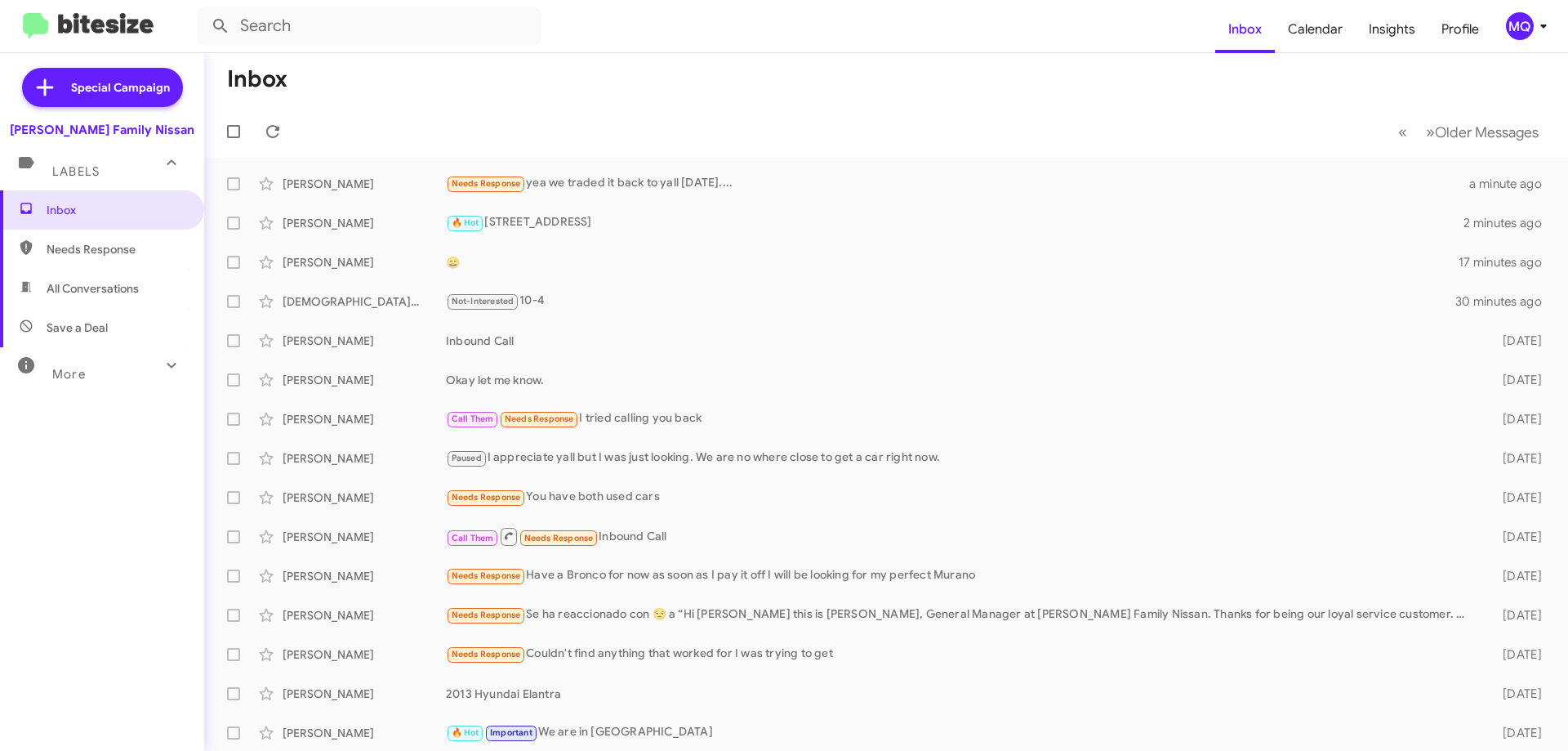
click at [75, 244] on span "Needs Response" at bounding box center [115, 249] width 139 height 17
type input "in:needs-response"
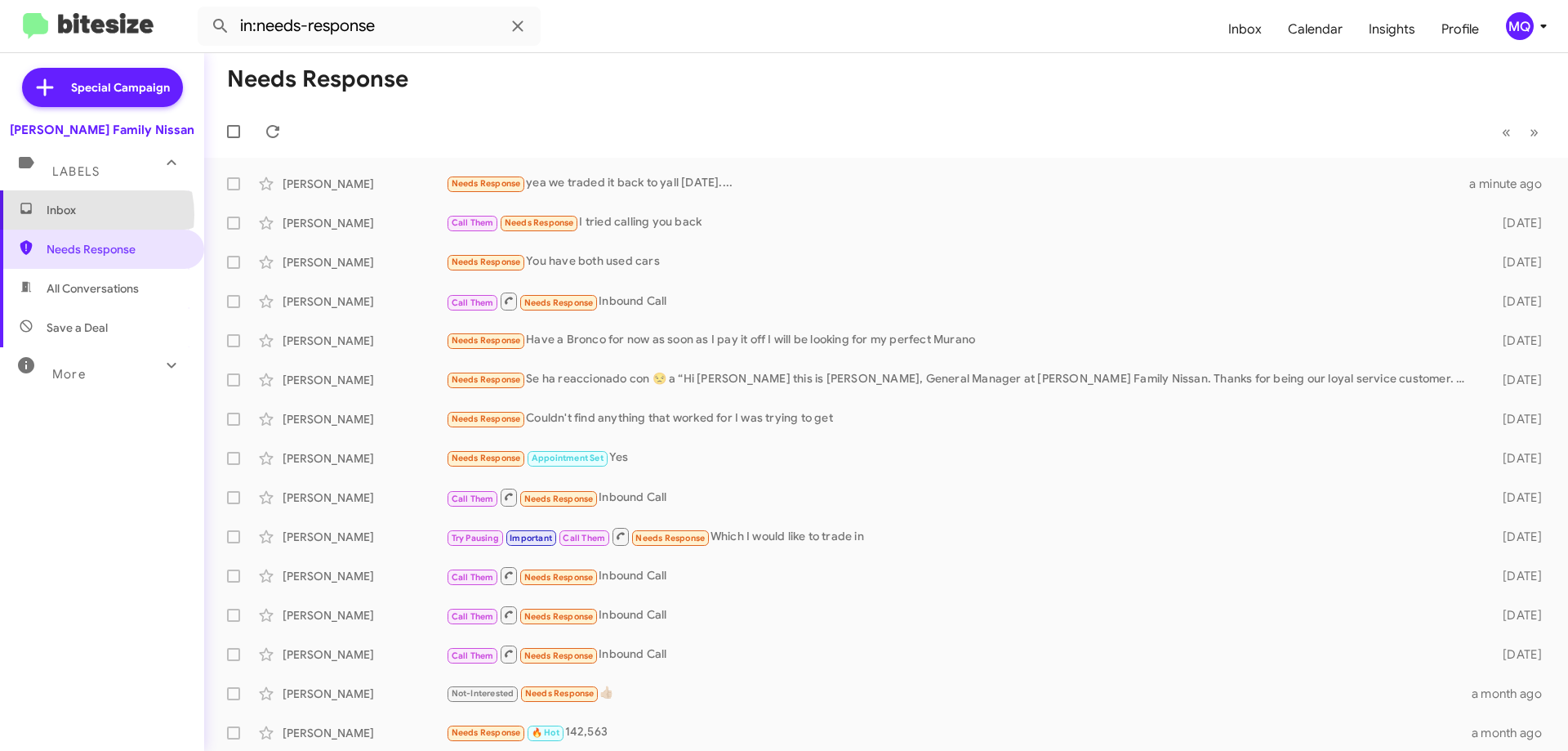
click at [82, 215] on span "Inbox" at bounding box center [115, 210] width 139 height 17
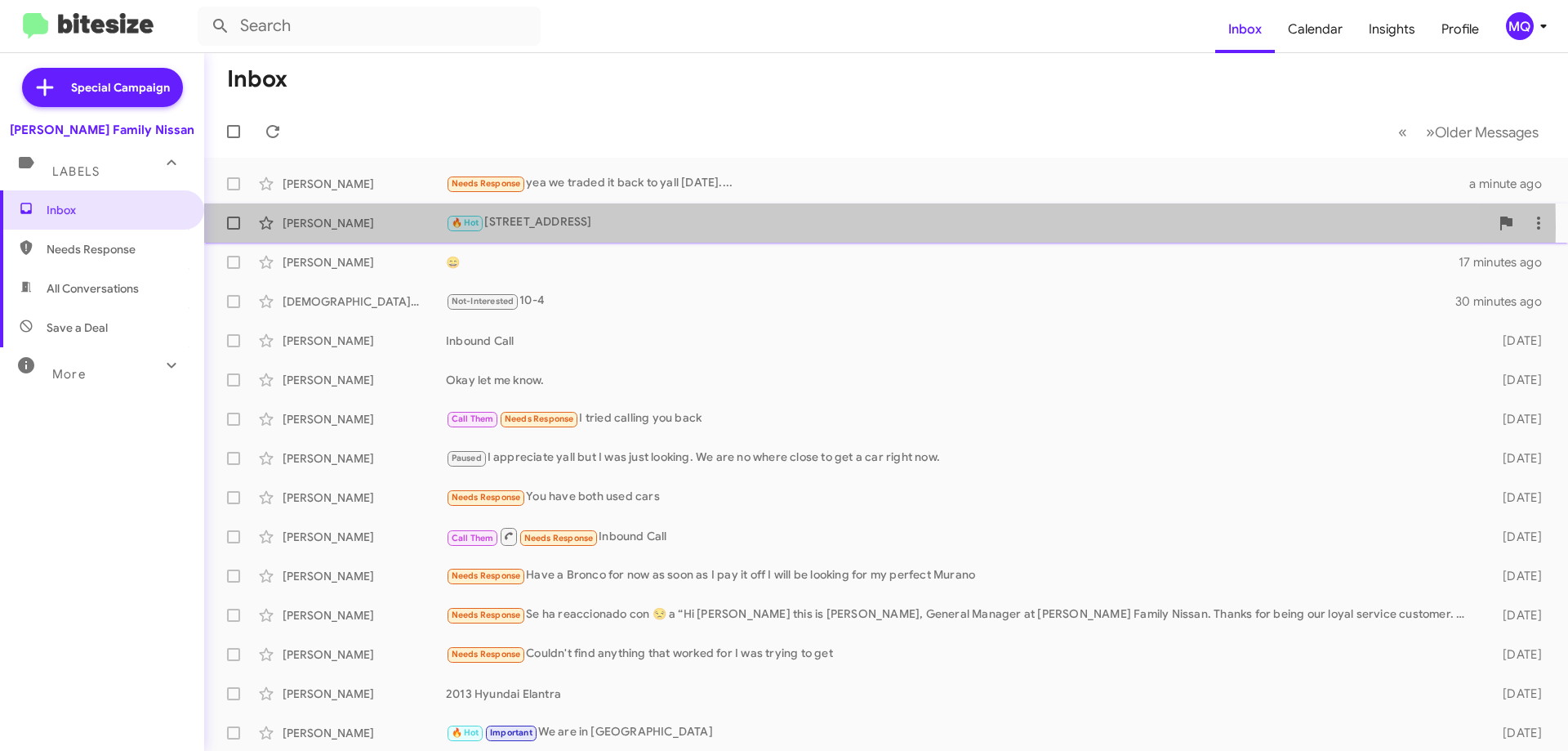
click at [584, 227] on div "🔥 Hot 3002 IH 69 Access Road Robstown TX 78380" at bounding box center [968, 222] width 1044 height 19
